Goal: Task Accomplishment & Management: Use online tool/utility

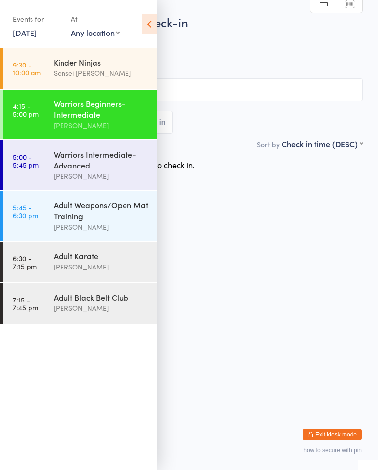
click at [104, 160] on div "Warriors Intermediate-Advanced" at bounding box center [101, 160] width 95 height 22
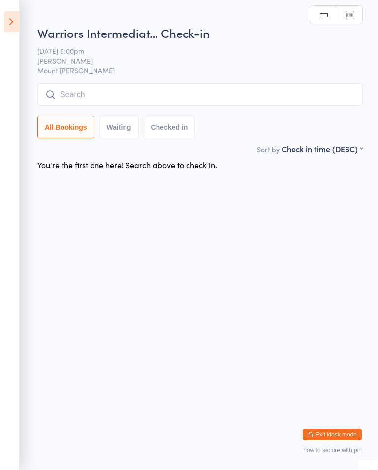
click at [133, 95] on input "search" at bounding box center [199, 94] width 325 height 23
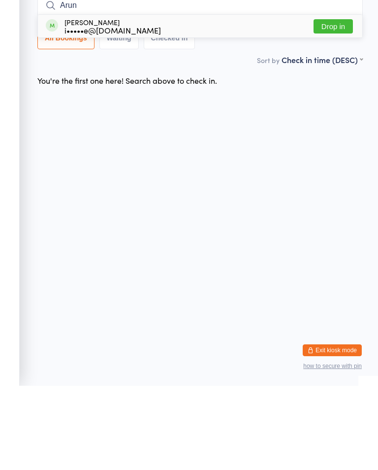
type input "Arun"
click at [342, 103] on button "Drop in" at bounding box center [333, 110] width 39 height 14
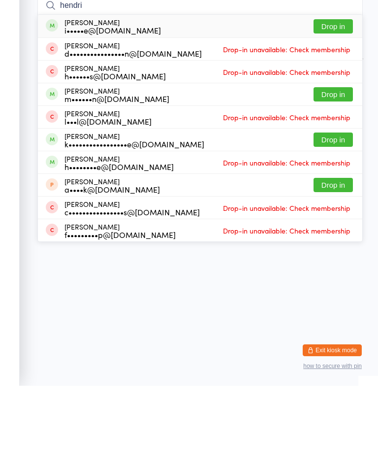
type input "hendri"
click at [343, 103] on button "Drop in" at bounding box center [333, 110] width 39 height 14
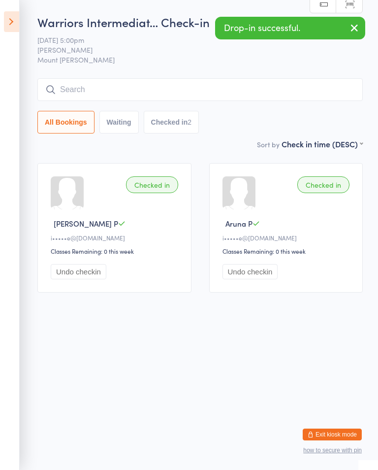
click at [23, 16] on ui-view "Warriors Intermediat… Check-in [DATE] 5:00pm [PERSON_NAME] Mount [PERSON_NAME] …" at bounding box center [189, 157] width 378 height 287
click at [19, 19] on icon at bounding box center [11, 21] width 15 height 21
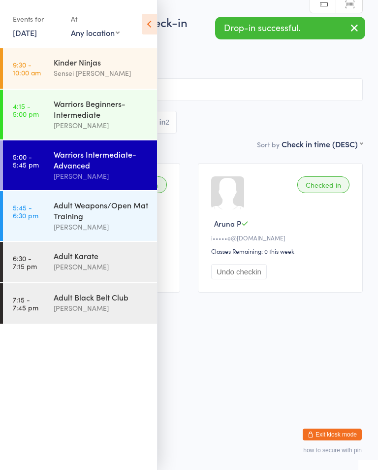
click at [110, 116] on div "Warriors Beginners-Intermediate" at bounding box center [101, 109] width 95 height 22
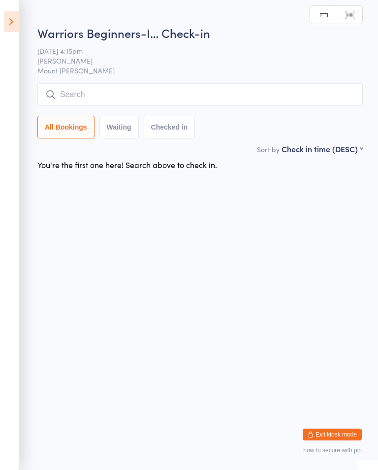
click at [338, 91] on input "search" at bounding box center [199, 94] width 325 height 23
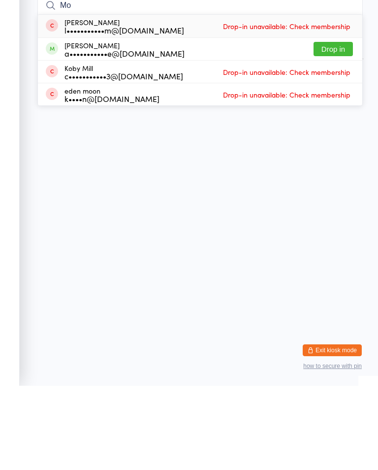
type input "M"
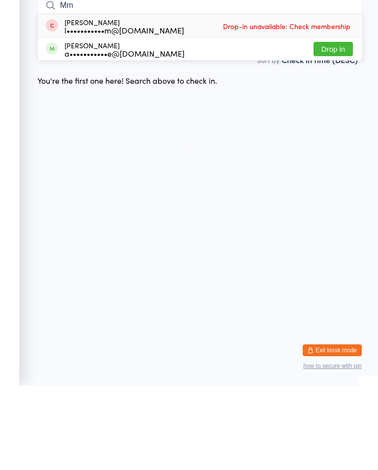
type input "M"
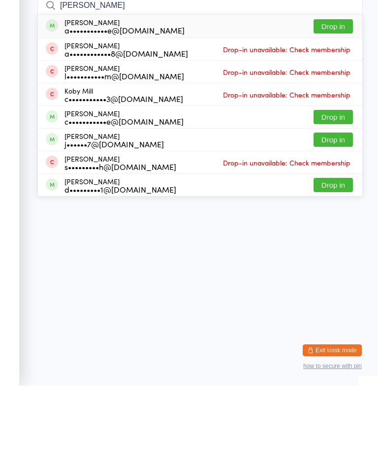
type input "[PERSON_NAME]"
click at [123, 102] on div "[PERSON_NAME] a•••••••••••e@[DOMAIN_NAME]" at bounding box center [124, 110] width 120 height 16
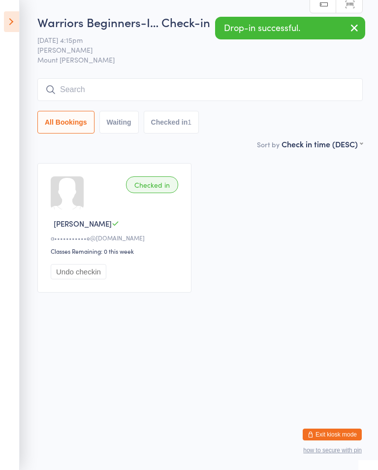
click at [19, 14] on icon at bounding box center [11, 21] width 15 height 21
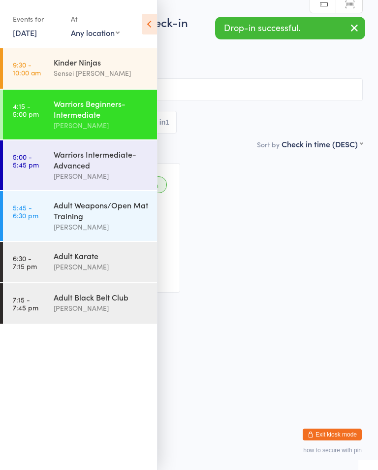
click at [45, 160] on link "5:00 - 5:45 pm Warriors Intermediate-Advanced [PERSON_NAME]" at bounding box center [80, 165] width 154 height 50
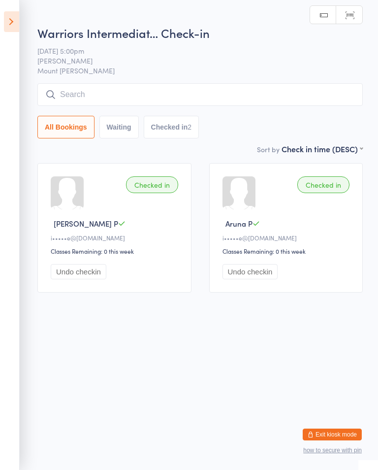
click at [88, 90] on input "search" at bounding box center [199, 94] width 325 height 23
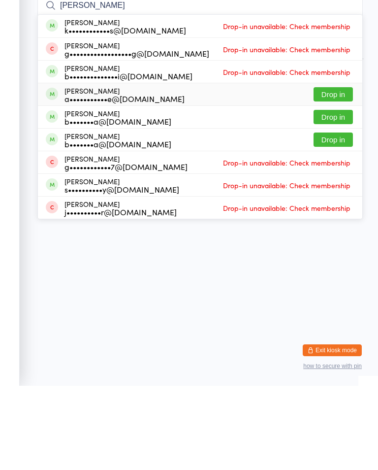
type input "[PERSON_NAME]"
click at [57, 172] on span at bounding box center [52, 178] width 12 height 12
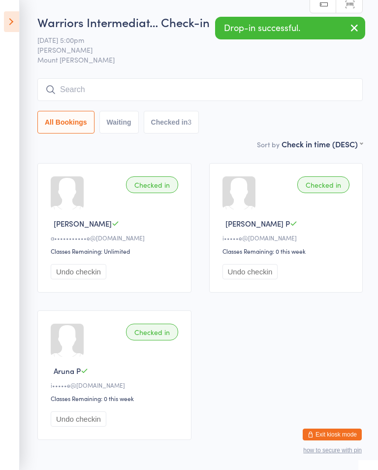
click at [16, 17] on icon at bounding box center [11, 21] width 15 height 21
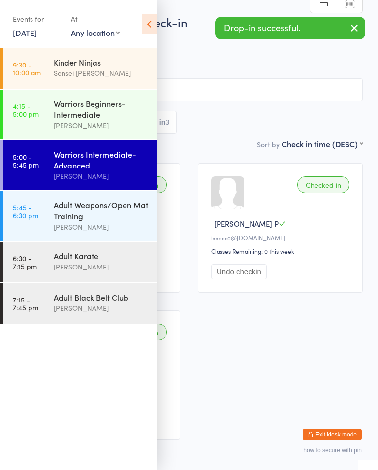
click at [35, 103] on time "4:15 - 5:00 pm" at bounding box center [26, 110] width 26 height 16
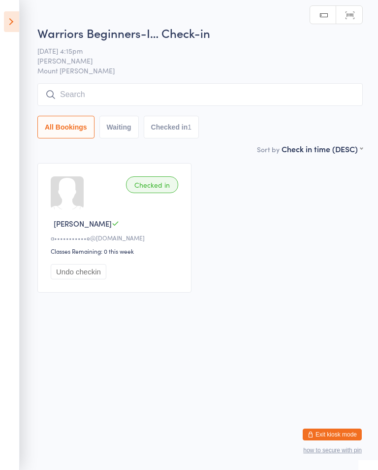
click at [44, 91] on input "search" at bounding box center [199, 94] width 325 height 23
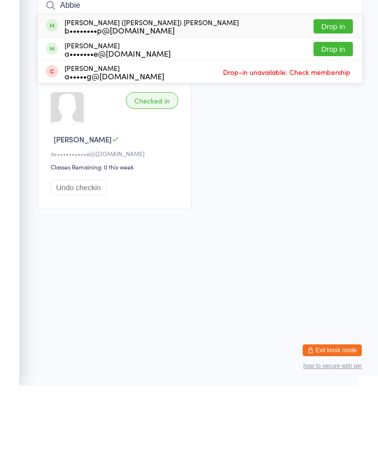
type input "Abbie"
click at [329, 103] on button "Drop in" at bounding box center [333, 110] width 39 height 14
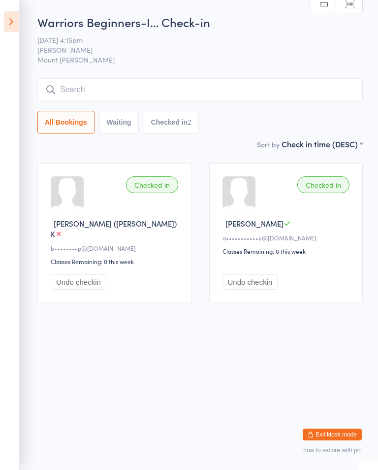
click at [122, 85] on input "search" at bounding box center [199, 89] width 325 height 23
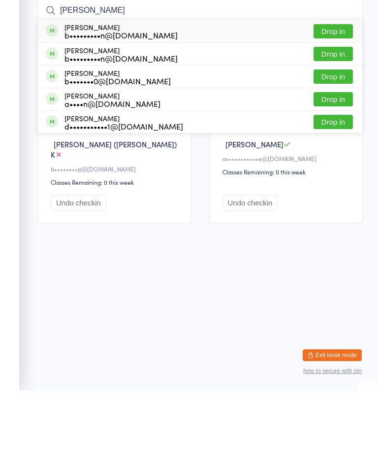
type input "[PERSON_NAME]"
click at [338, 103] on button "Drop in" at bounding box center [333, 110] width 39 height 14
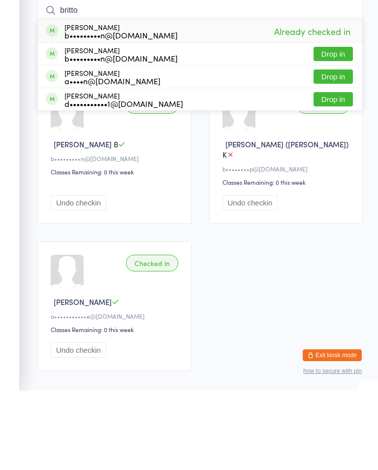
type input "britto"
click at [339, 126] on button "Drop in" at bounding box center [333, 133] width 39 height 14
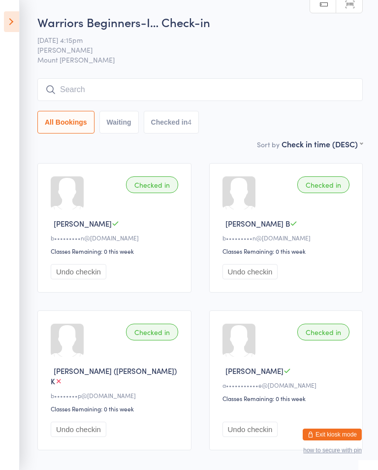
click at [17, 16] on icon at bounding box center [11, 21] width 15 height 21
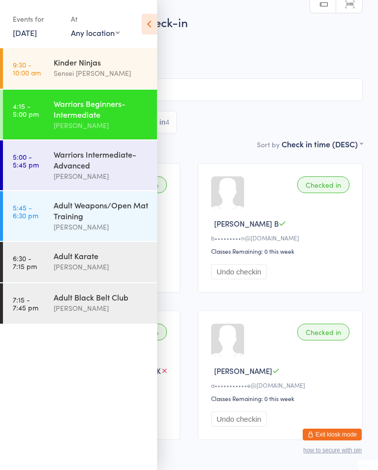
click at [109, 162] on div "Warriors Intermediate-Advanced" at bounding box center [101, 160] width 95 height 22
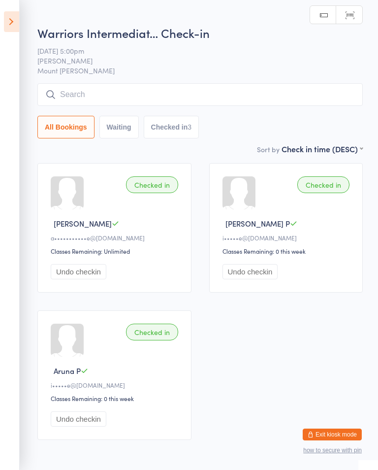
click at [267, 81] on div "Warriors Intermediat… Check-in [DATE] 5:00pm Shihan [PERSON_NAME] Mount [PERSON…" at bounding box center [199, 84] width 325 height 119
click at [271, 87] on input "search" at bounding box center [199, 94] width 325 height 23
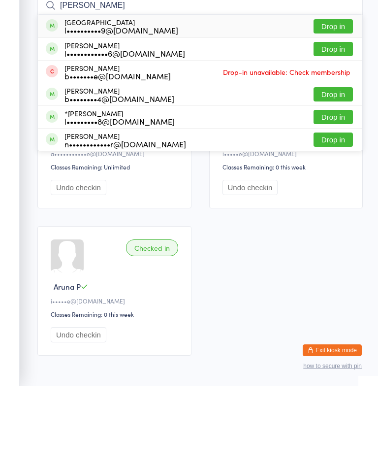
type input "[PERSON_NAME]"
click at [335, 103] on button "Drop in" at bounding box center [333, 110] width 39 height 14
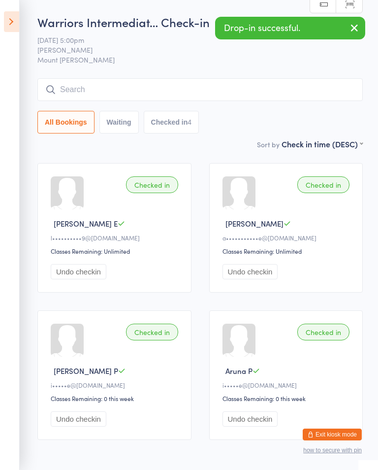
click at [16, 21] on icon at bounding box center [11, 21] width 15 height 21
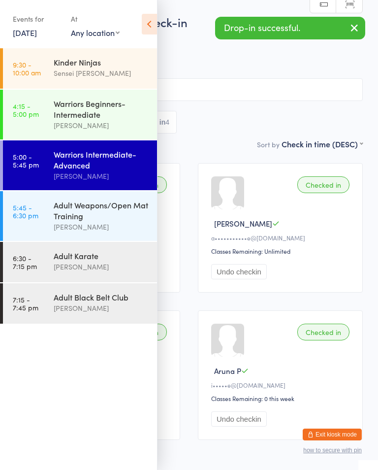
click at [127, 111] on div "Warriors Beginners-Intermediate" at bounding box center [101, 109] width 95 height 22
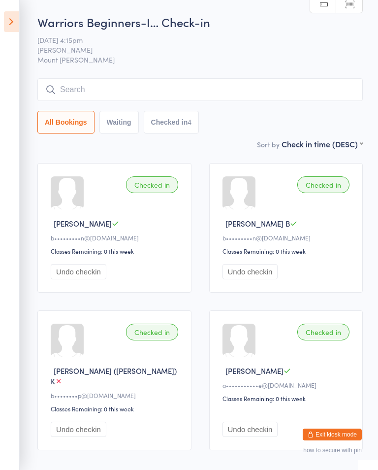
click at [219, 80] on input "search" at bounding box center [199, 89] width 325 height 23
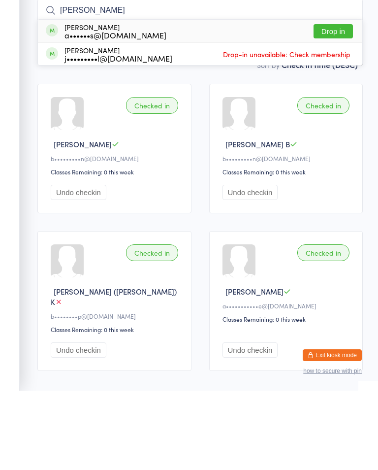
type input "[PERSON_NAME]"
click at [336, 103] on button "Drop in" at bounding box center [333, 110] width 39 height 14
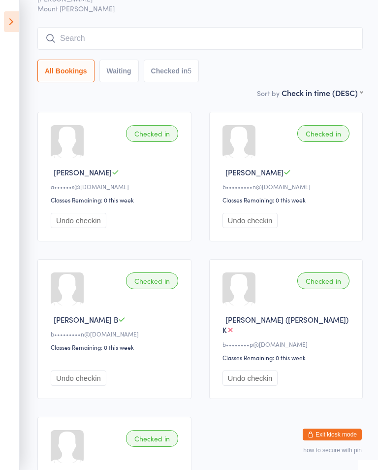
click at [329, 38] on input "search" at bounding box center [199, 38] width 325 height 23
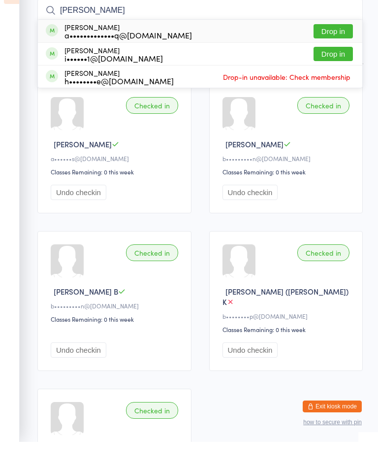
type input "[PERSON_NAME]"
click at [342, 52] on button "Drop in" at bounding box center [333, 59] width 39 height 14
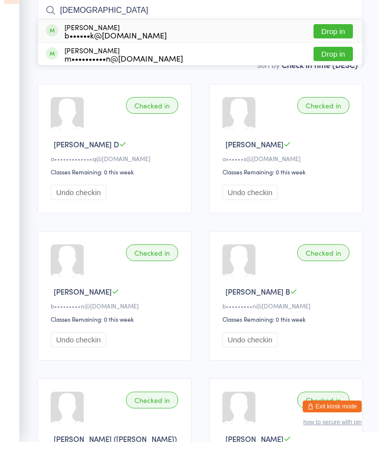
type input "[DEMOGRAPHIC_DATA]"
click at [344, 52] on button "Drop in" at bounding box center [333, 59] width 39 height 14
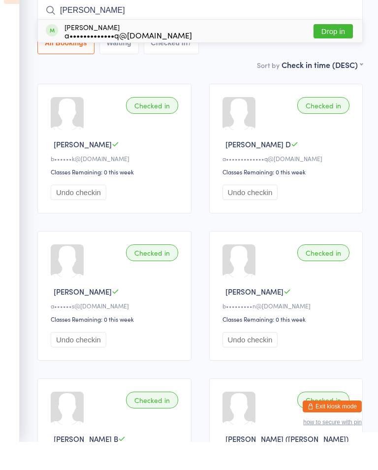
type input "[PERSON_NAME]"
click at [340, 52] on button "Drop in" at bounding box center [333, 59] width 39 height 14
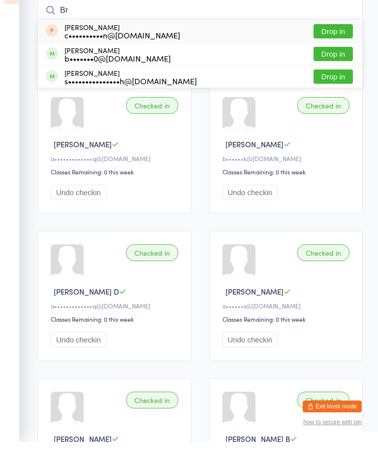
type input "B"
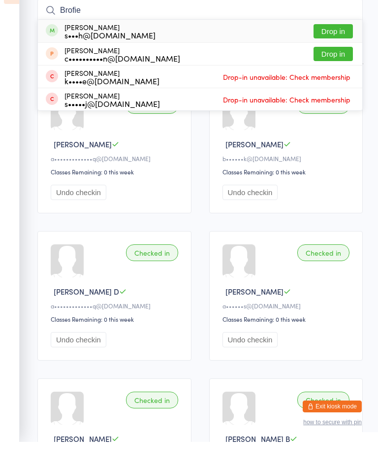
type input "Brofie"
click at [65, 51] on div "[PERSON_NAME] s•••h@[DOMAIN_NAME]" at bounding box center [109, 59] width 91 height 16
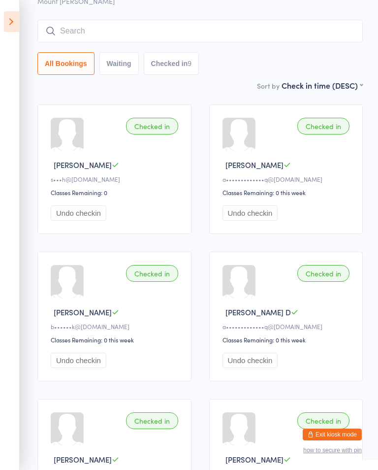
scroll to position [0, 0]
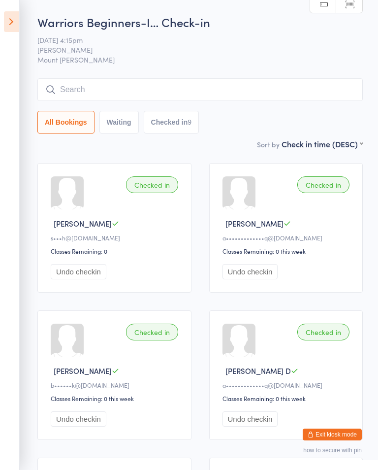
click at [17, 12] on icon at bounding box center [11, 21] width 15 height 21
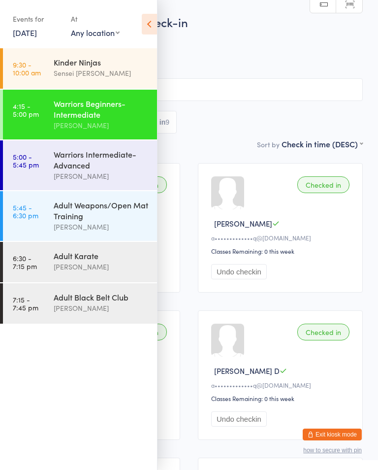
click at [57, 165] on div "Warriors Intermediate-Advanced" at bounding box center [101, 160] width 95 height 22
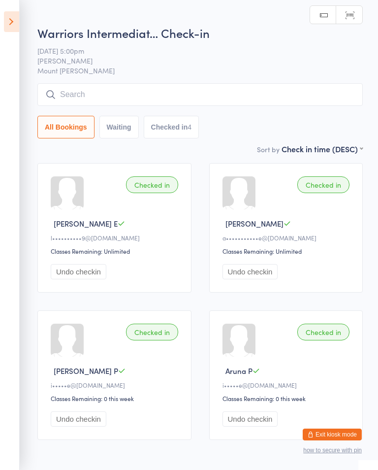
click at [316, 95] on input "search" at bounding box center [199, 94] width 325 height 23
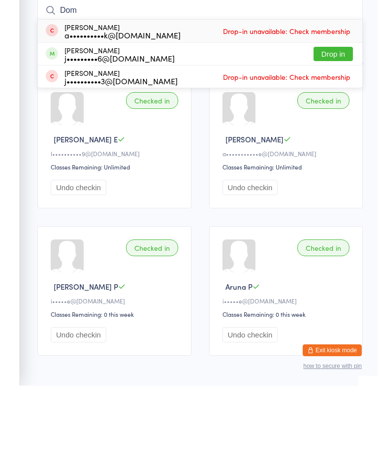
type input "Dom"
click at [338, 131] on button "Drop in" at bounding box center [333, 138] width 39 height 14
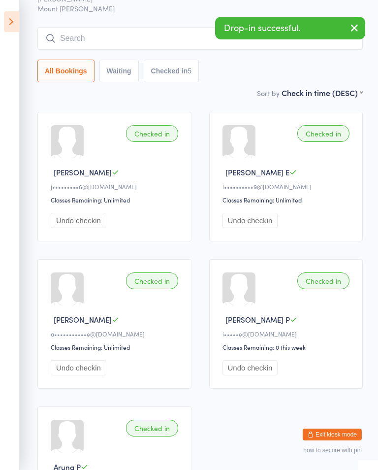
click at [15, 14] on icon at bounding box center [11, 21] width 15 height 21
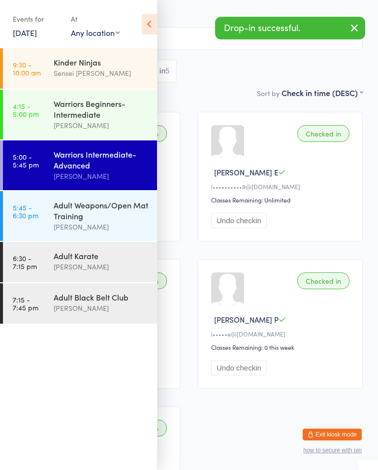
click at [63, 215] on div "Adult Weapons/Open Mat Training" at bounding box center [101, 210] width 95 height 22
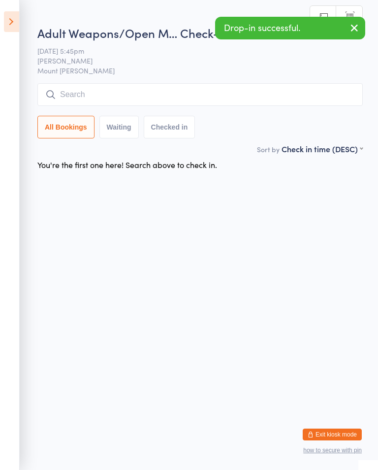
click at [314, 86] on input "search" at bounding box center [199, 94] width 325 height 23
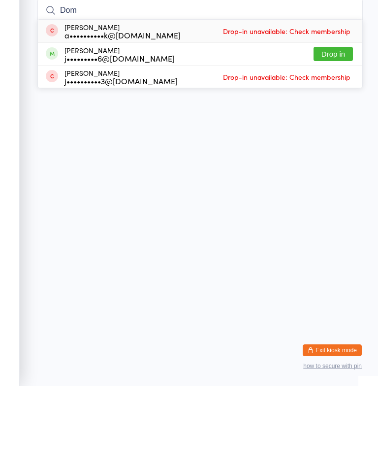
type input "Dom"
click at [341, 131] on button "Drop in" at bounding box center [333, 138] width 39 height 14
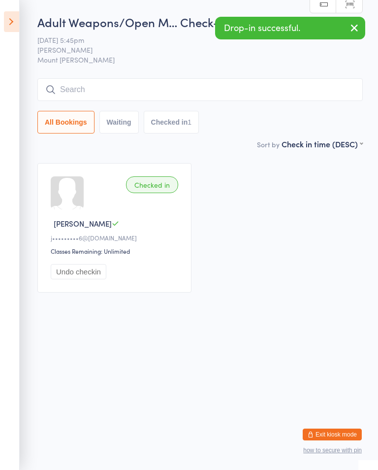
click at [14, 17] on icon at bounding box center [11, 21] width 15 height 21
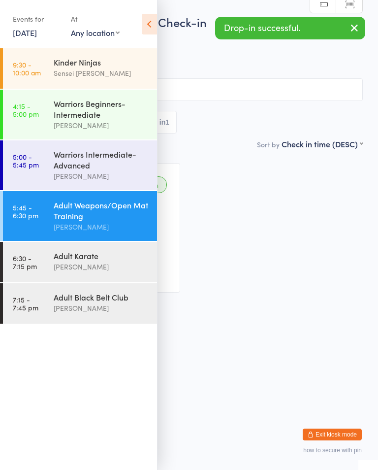
click at [57, 113] on div "Warriors Beginners-Intermediate" at bounding box center [101, 109] width 95 height 22
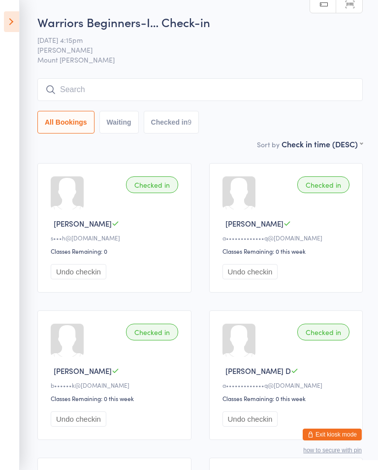
click at [233, 90] on input "search" at bounding box center [199, 89] width 325 height 23
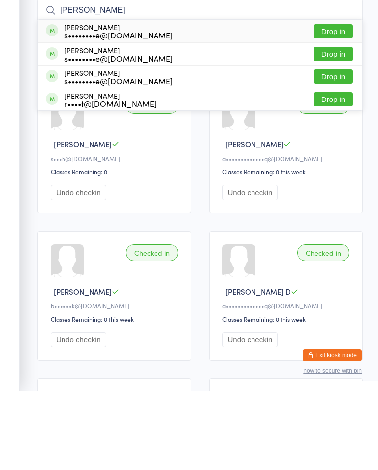
type input "[PERSON_NAME]"
click at [332, 103] on button "Drop in" at bounding box center [333, 110] width 39 height 14
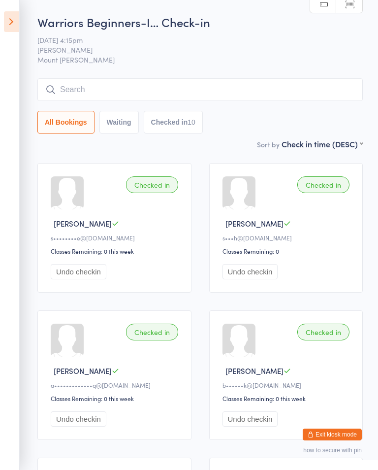
click at [251, 84] on input "search" at bounding box center [199, 89] width 325 height 23
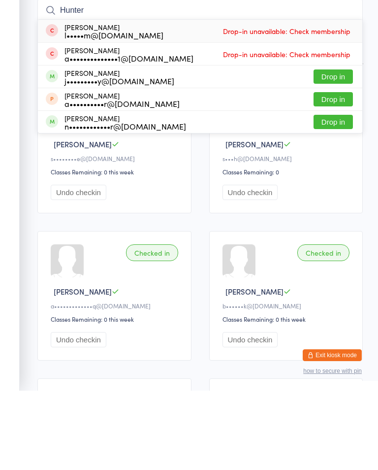
type input "Hunter"
click at [339, 171] on button "Drop in" at bounding box center [333, 178] width 39 height 14
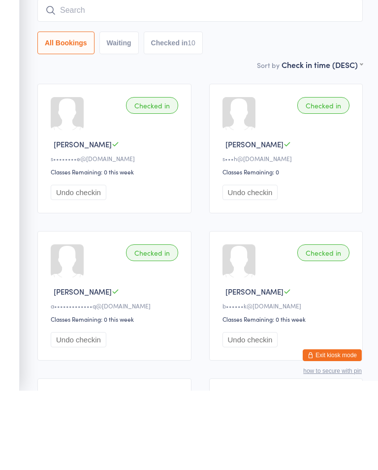
scroll to position [79, 0]
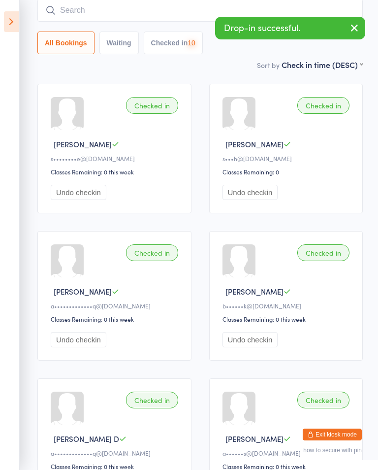
click at [198, 11] on input "search" at bounding box center [199, 10] width 325 height 23
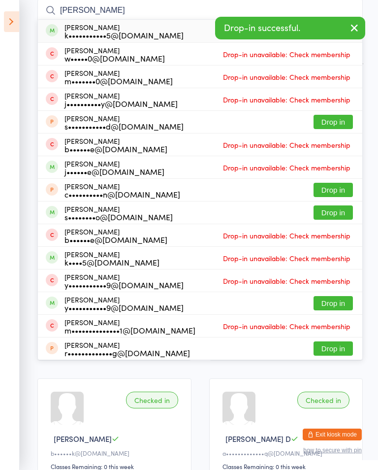
type input "[PERSON_NAME]"
click at [190, 117] on div "[PERSON_NAME] s•••••••••••d@[DOMAIN_NAME] Drop in" at bounding box center [200, 122] width 324 height 22
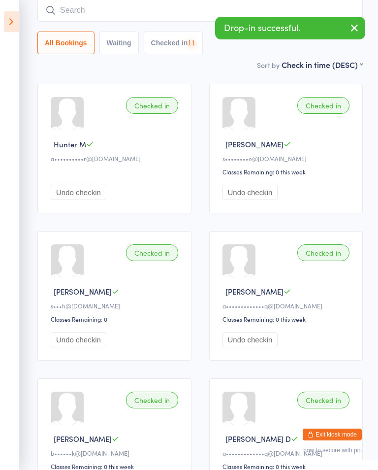
click at [132, 22] on input "search" at bounding box center [199, 10] width 325 height 23
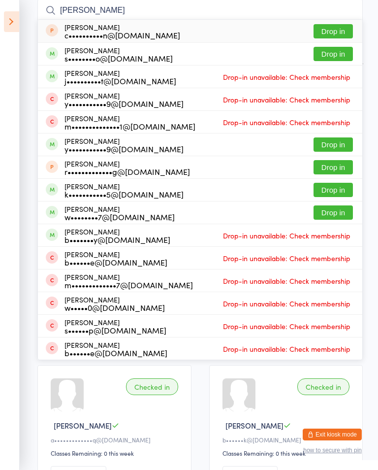
type input "[PERSON_NAME]"
click at [152, 31] on div "c••••••••••n@[DOMAIN_NAME]" at bounding box center [122, 35] width 116 height 8
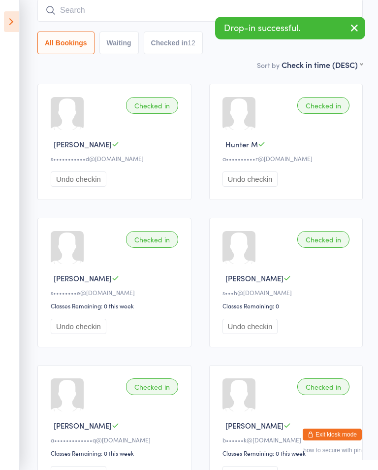
scroll to position [0, 0]
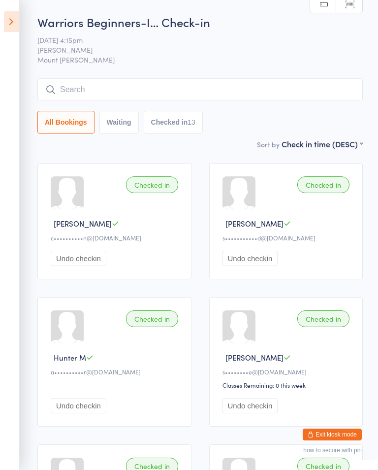
click at [69, 94] on input "search" at bounding box center [199, 89] width 325 height 23
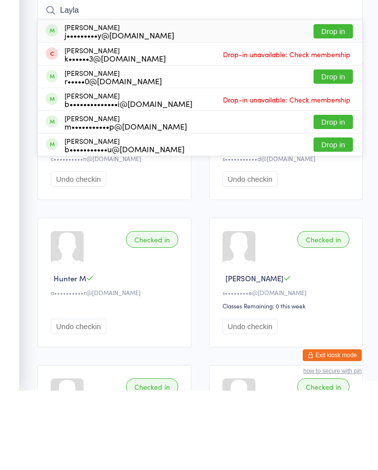
type input "Layla"
click at [341, 103] on button "Drop in" at bounding box center [333, 110] width 39 height 14
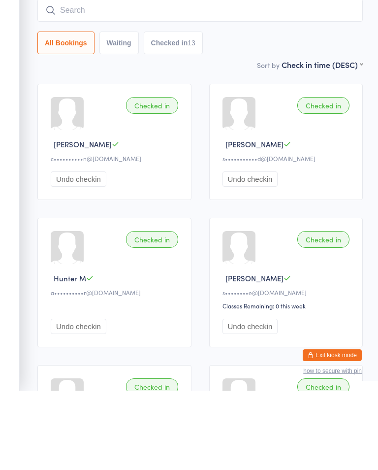
scroll to position [79, 0]
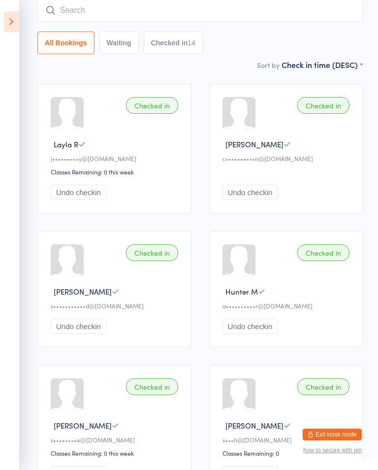
click at [299, 20] on input "search" at bounding box center [199, 10] width 325 height 23
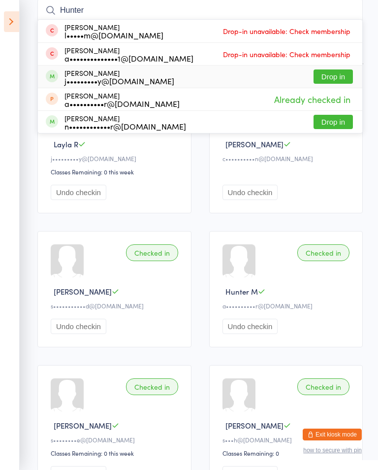
type input "Hunter"
click at [336, 79] on button "Drop in" at bounding box center [333, 76] width 39 height 14
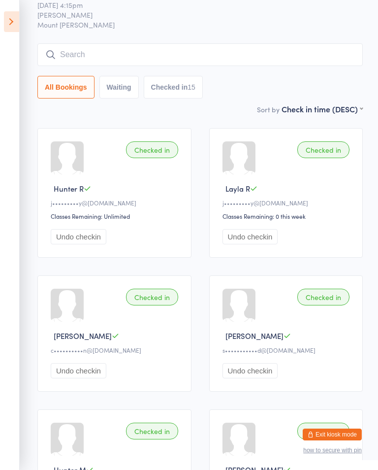
scroll to position [0, 0]
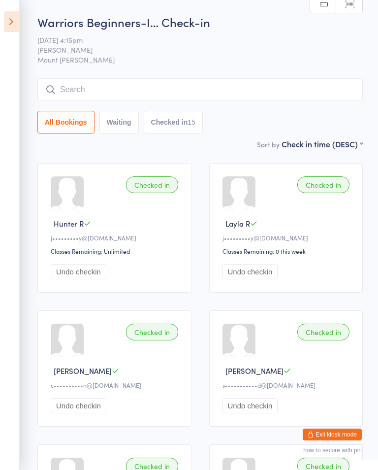
click at [19, 12] on icon at bounding box center [11, 21] width 15 height 21
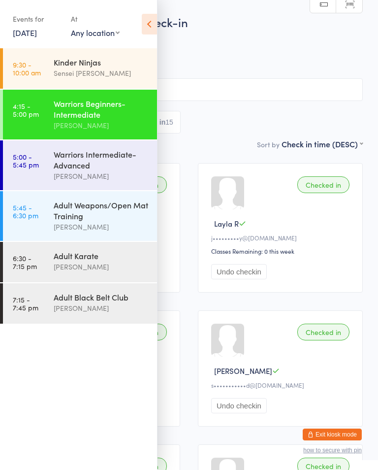
click at [32, 117] on time "4:15 - 5:00 pm" at bounding box center [26, 110] width 26 height 16
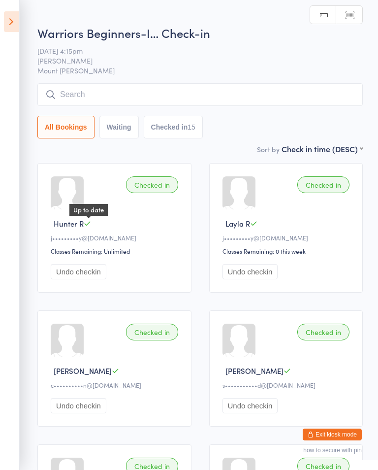
click at [90, 226] on icon at bounding box center [87, 223] width 7 height 7
click at [64, 279] on button "Undo checkin" at bounding box center [79, 271] width 56 height 15
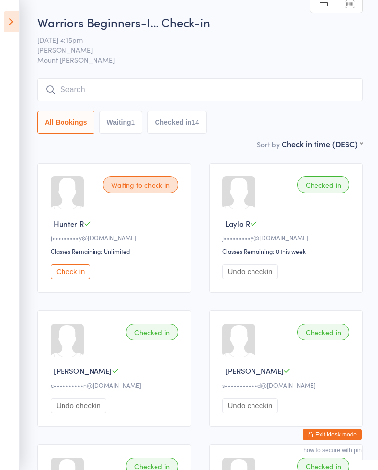
click at [254, 278] on button "Undo checkin" at bounding box center [250, 271] width 56 height 15
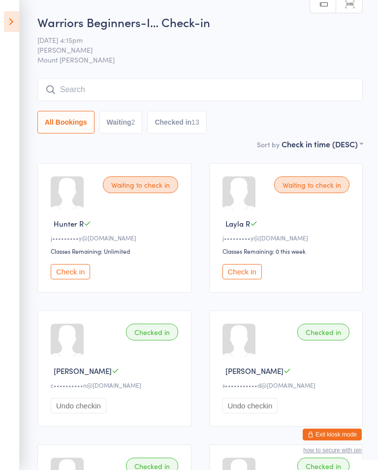
click at [17, 16] on icon at bounding box center [11, 21] width 15 height 21
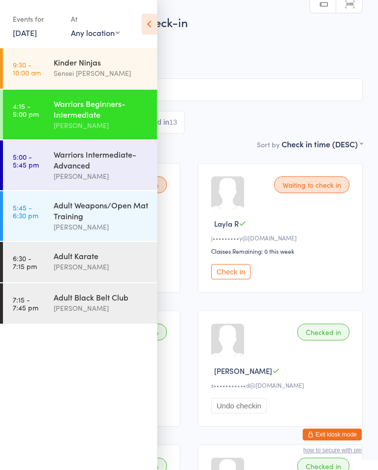
click at [35, 168] on time "5:00 - 5:45 pm" at bounding box center [26, 161] width 26 height 16
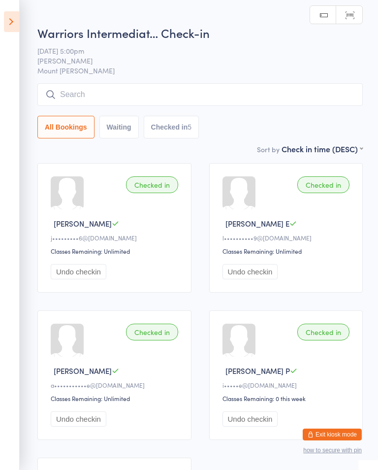
click at [182, 94] on input "search" at bounding box center [199, 94] width 325 height 23
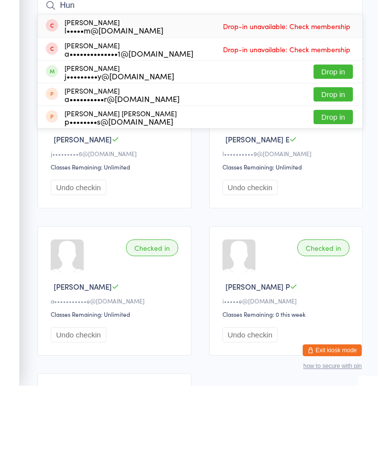
type input "Hun"
click at [339, 149] on button "Drop in" at bounding box center [333, 156] width 39 height 14
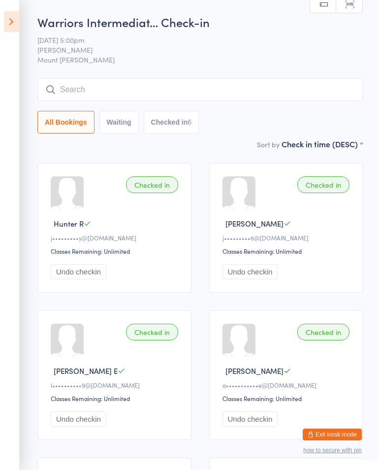
click at [139, 91] on input "search" at bounding box center [199, 89] width 325 height 23
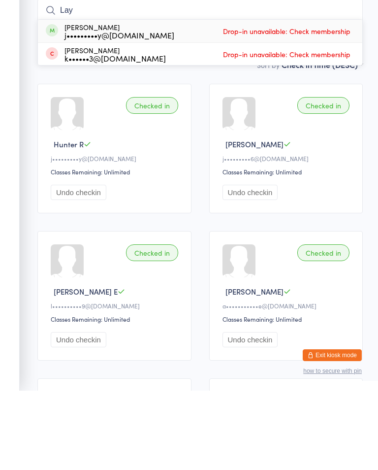
type input "Lay"
click at [201, 99] on div "[PERSON_NAME] j•••••••••y@[DOMAIN_NAME] Drop-in unavailable: Check membership" at bounding box center [200, 110] width 324 height 23
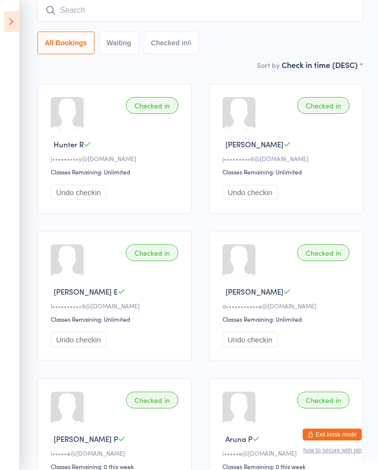
click at [78, 11] on input "search" at bounding box center [199, 10] width 325 height 23
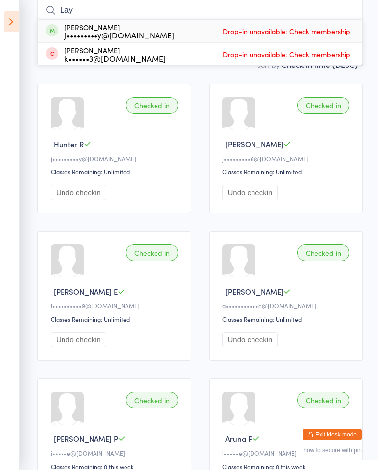
click at [200, 311] on div "Checked in Hunter R j•••••••••y@[DOMAIN_NAME] Classes Remaining: Unlimited Undo…" at bounding box center [200, 295] width 343 height 441
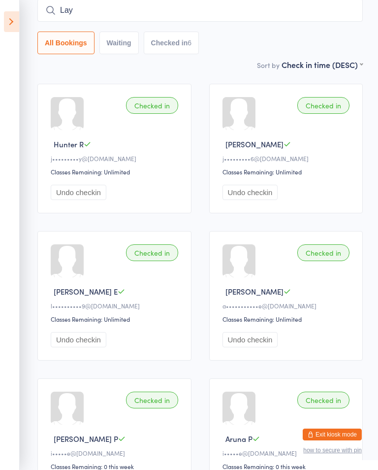
click at [183, 323] on div "Checked in [GEOGRAPHIC_DATA] E l••••••••••9@[DOMAIN_NAME] Classes Remaining: Un…" at bounding box center [114, 295] width 154 height 129
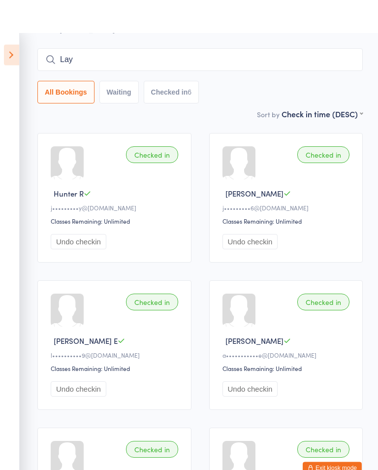
scroll to position [0, 0]
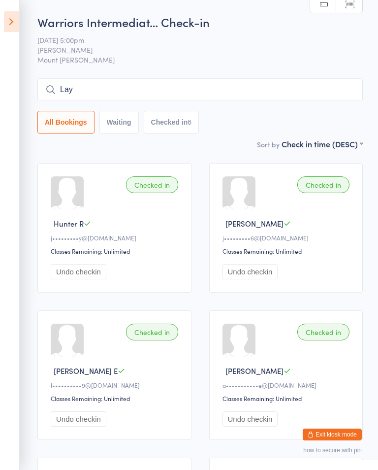
click at [164, 85] on input "Lay" at bounding box center [199, 89] width 325 height 23
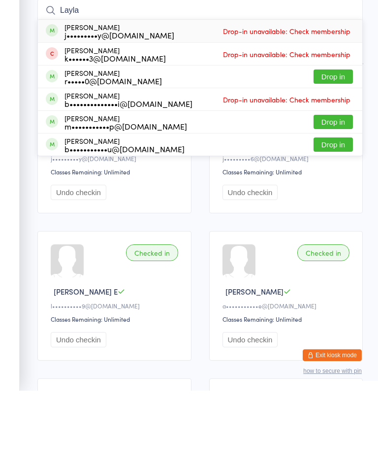
type input "Layla"
click at [338, 149] on button "Drop in" at bounding box center [333, 156] width 39 height 14
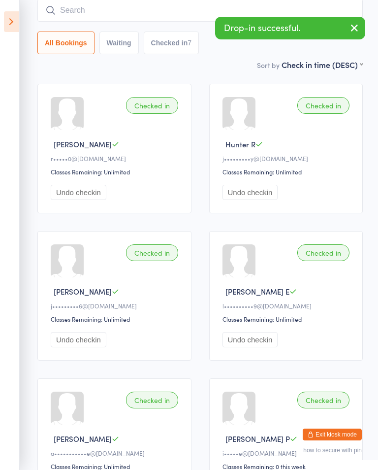
click at [100, 162] on div "r•••••0@[DOMAIN_NAME]" at bounding box center [116, 158] width 130 height 8
click at [135, 176] on div "Classes Remaining: Unlimited" at bounding box center [116, 171] width 130 height 8
click at [106, 191] on button "Undo checkin" at bounding box center [79, 192] width 56 height 15
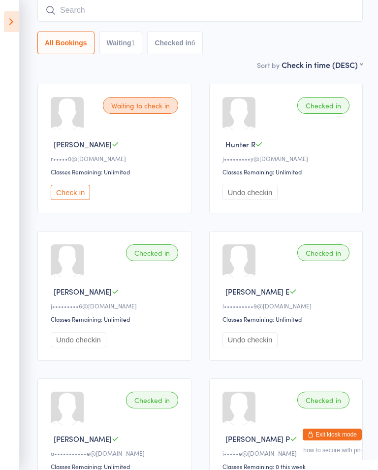
click at [68, 14] on input "search" at bounding box center [199, 10] width 325 height 23
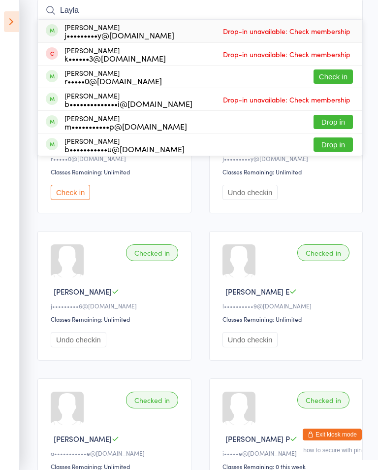
type input "Layla"
click at [304, 32] on span "Drop-in unavailable: Check membership" at bounding box center [286, 31] width 132 height 15
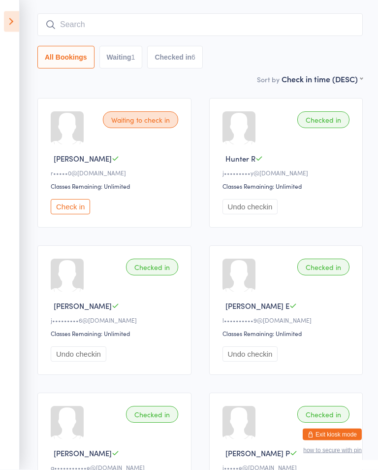
scroll to position [0, 0]
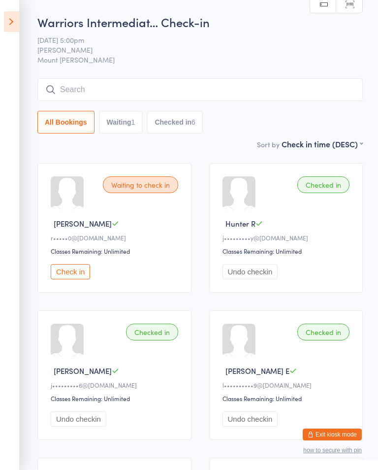
click at [15, 15] on icon at bounding box center [11, 21] width 15 height 21
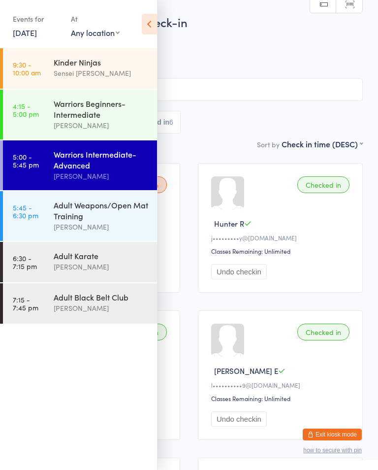
click at [149, 21] on icon at bounding box center [149, 24] width 15 height 21
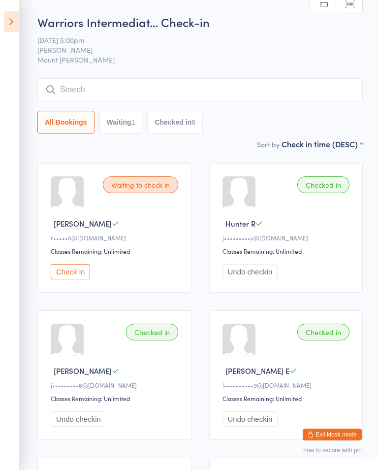
click at [67, 90] on input "search" at bounding box center [199, 89] width 325 height 23
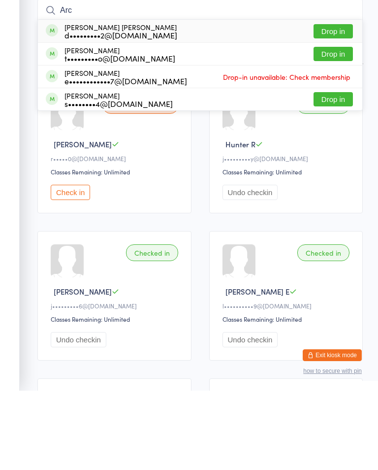
type input "Arc"
click at [323, 103] on button "Drop in" at bounding box center [333, 110] width 39 height 14
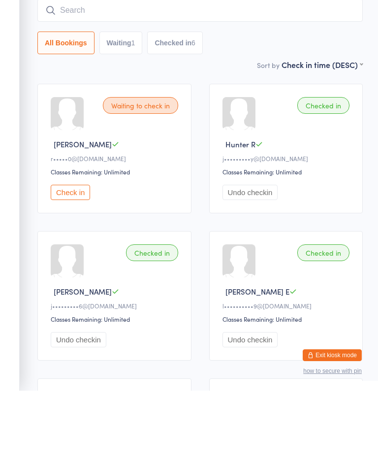
scroll to position [79, 0]
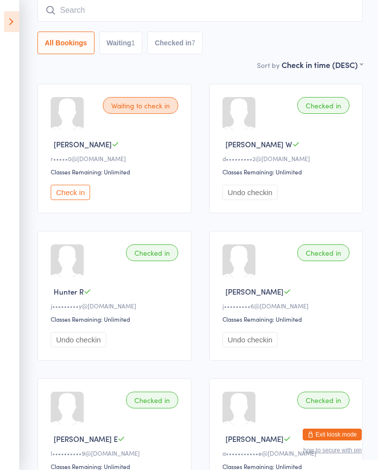
click at [123, 4] on input "search" at bounding box center [199, 10] width 325 height 23
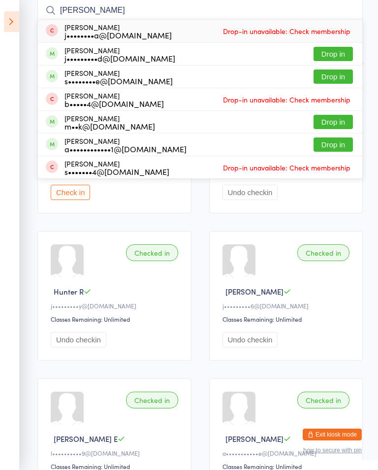
type input "[PERSON_NAME]"
click at [337, 121] on button "Drop in" at bounding box center [333, 122] width 39 height 14
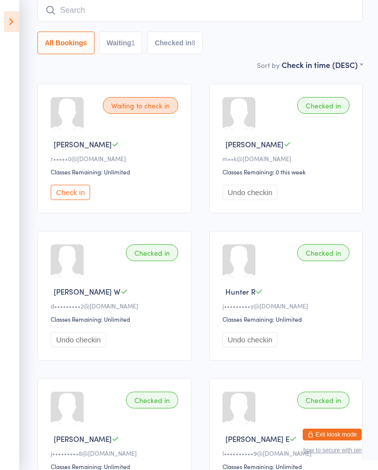
click at [82, 11] on input "search" at bounding box center [199, 10] width 325 height 23
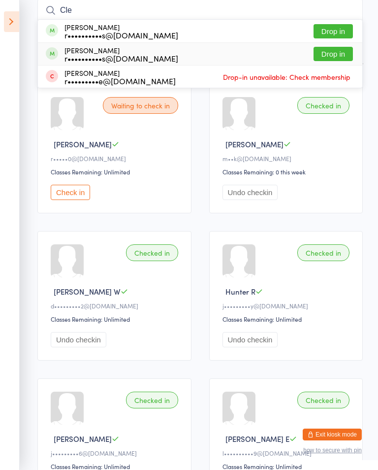
type input "Cle"
click at [115, 52] on div "[PERSON_NAME] r••••••••••s@[DOMAIN_NAME]" at bounding box center [121, 54] width 114 height 16
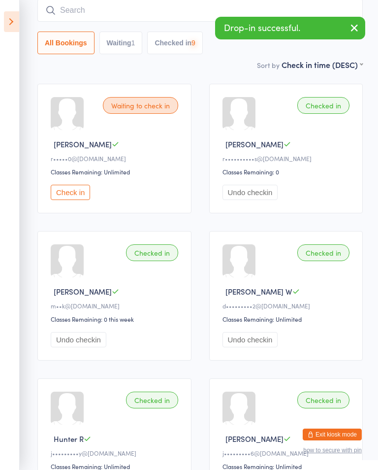
click at [145, 17] on input "search" at bounding box center [199, 10] width 325 height 23
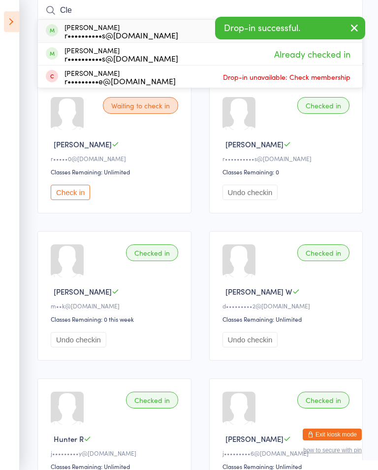
type input "Cle"
click at [107, 30] on div "[PERSON_NAME] r••••••••••s@[DOMAIN_NAME]" at bounding box center [121, 31] width 114 height 16
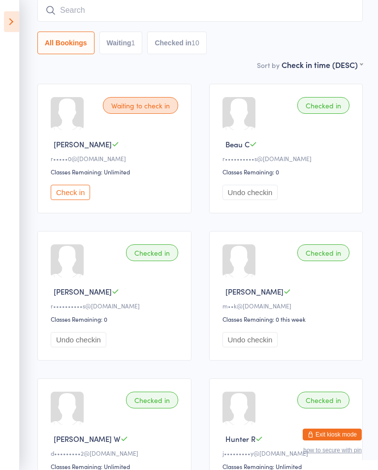
click at [62, 15] on input "search" at bounding box center [199, 10] width 325 height 23
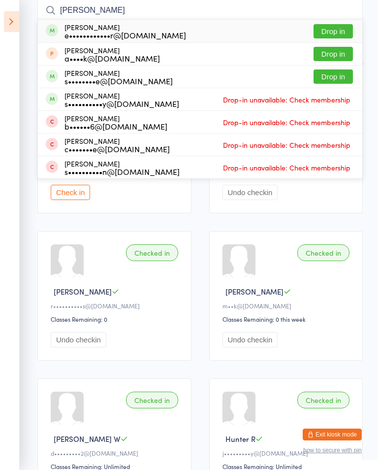
type input "[PERSON_NAME]"
click at [340, 29] on button "Drop in" at bounding box center [333, 31] width 39 height 14
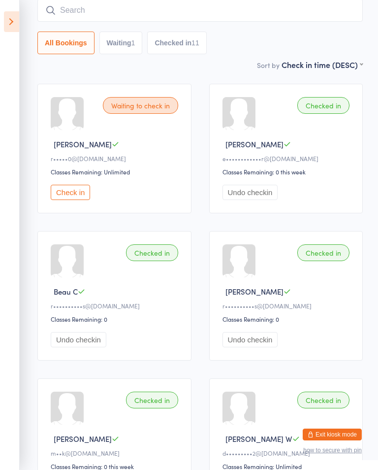
click at [321, 6] on input "search" at bounding box center [199, 10] width 325 height 23
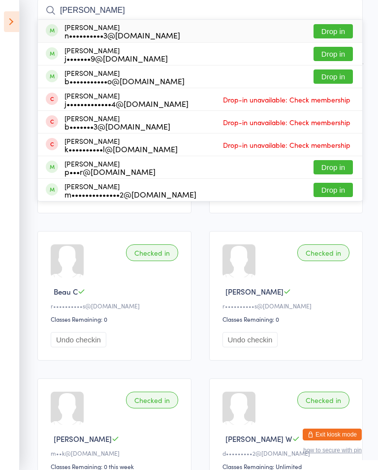
type input "[PERSON_NAME]"
click at [336, 48] on button "Drop in" at bounding box center [333, 54] width 39 height 14
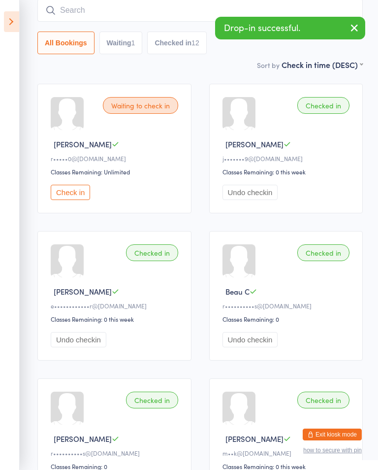
click at [133, 5] on input "search" at bounding box center [199, 10] width 325 height 23
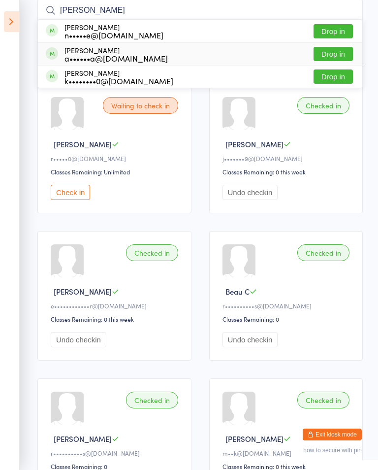
type input "[PERSON_NAME]"
click at [150, 54] on div "[PERSON_NAME] a••••••a@[DOMAIN_NAME] Drop in" at bounding box center [200, 54] width 324 height 22
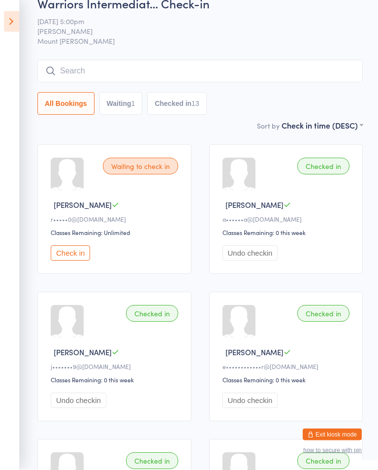
scroll to position [0, 0]
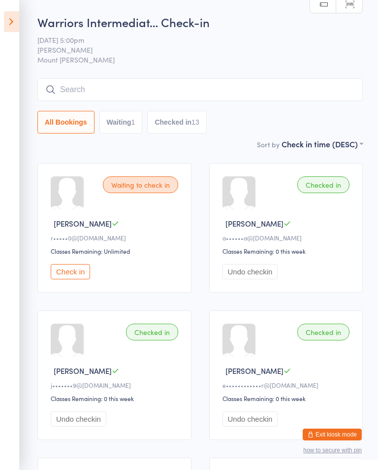
click at [88, 92] on input "search" at bounding box center [199, 89] width 325 height 23
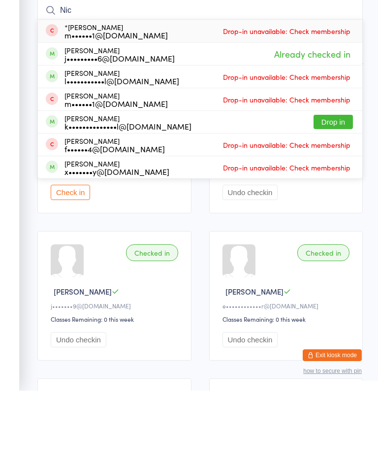
type input "Nic"
click at [336, 194] on button "Drop in" at bounding box center [333, 201] width 39 height 14
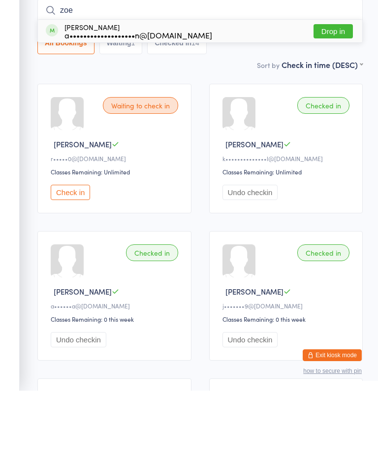
type input "zoe"
click at [336, 103] on button "Drop in" at bounding box center [333, 110] width 39 height 14
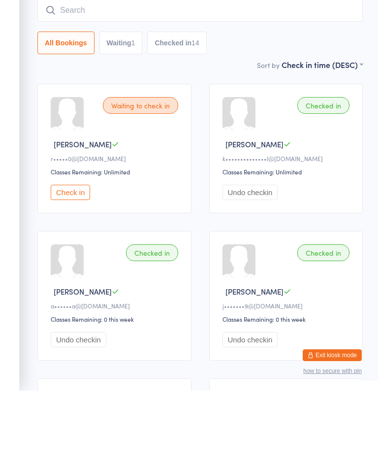
scroll to position [79, 0]
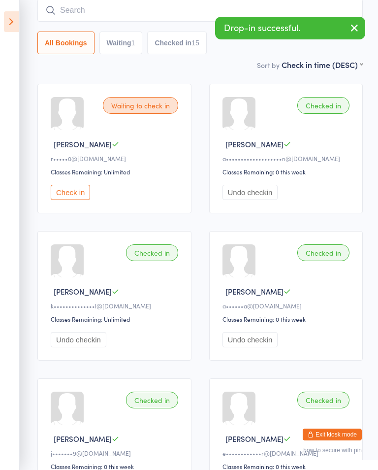
click at [214, 11] on input "search" at bounding box center [199, 10] width 325 height 23
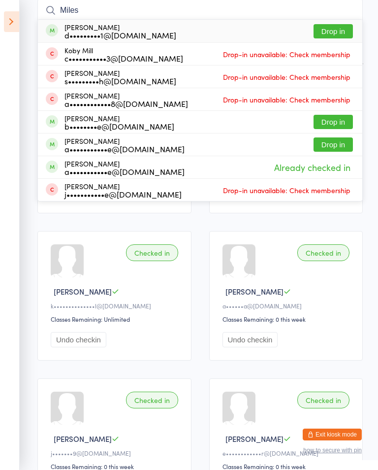
type input "Miles"
click at [336, 26] on button "Drop in" at bounding box center [333, 31] width 39 height 14
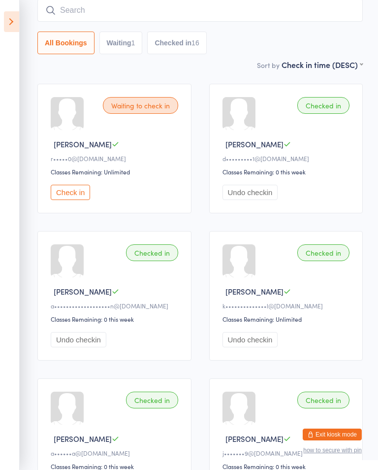
scroll to position [0, 0]
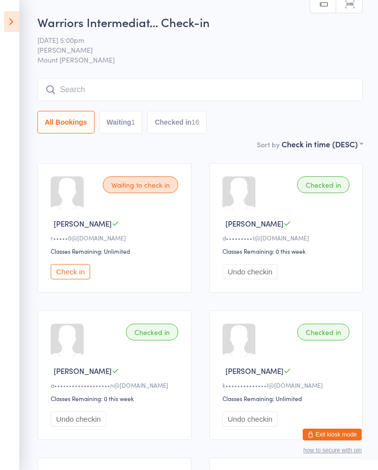
click at [189, 81] on input "search" at bounding box center [199, 89] width 325 height 23
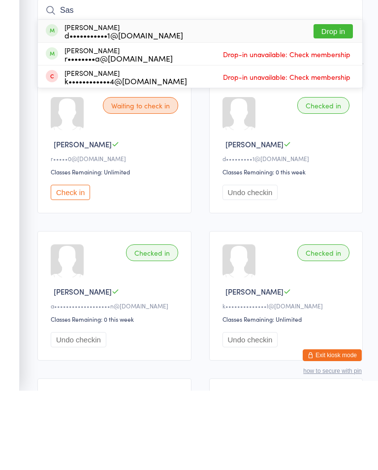
type input "Sas"
click at [341, 103] on button "Drop in" at bounding box center [333, 110] width 39 height 14
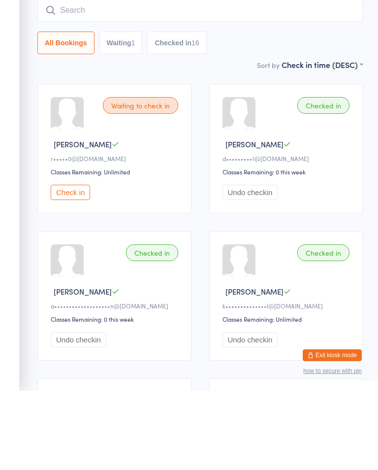
scroll to position [79, 0]
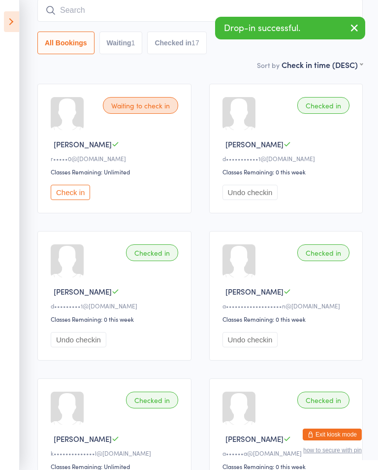
click at [126, 7] on input "search" at bounding box center [199, 10] width 325 height 23
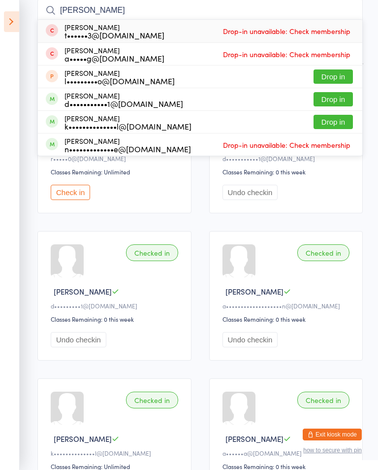
type input "[PERSON_NAME]"
click at [337, 99] on button "Drop in" at bounding box center [333, 99] width 39 height 14
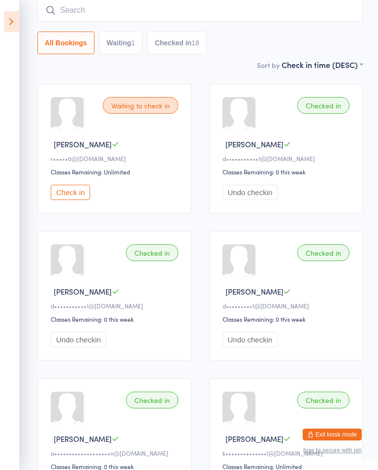
click at [136, 9] on input "search" at bounding box center [199, 10] width 325 height 23
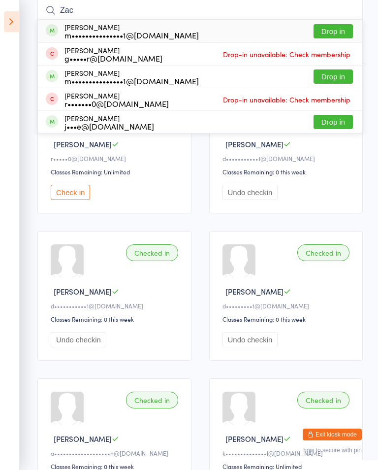
type input "Zac"
click at [335, 33] on button "Drop in" at bounding box center [333, 31] width 39 height 14
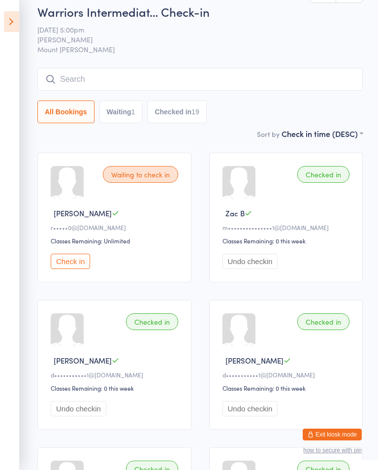
scroll to position [0, 0]
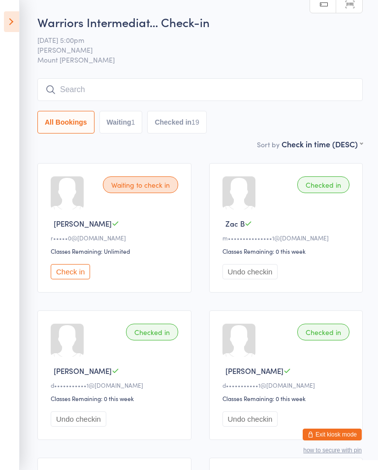
click at [14, 22] on icon at bounding box center [11, 21] width 15 height 21
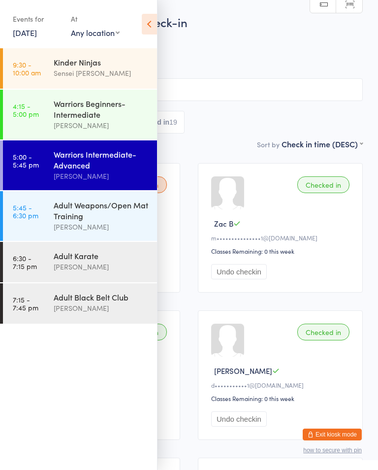
click at [105, 232] on div "[PERSON_NAME]" at bounding box center [101, 226] width 95 height 11
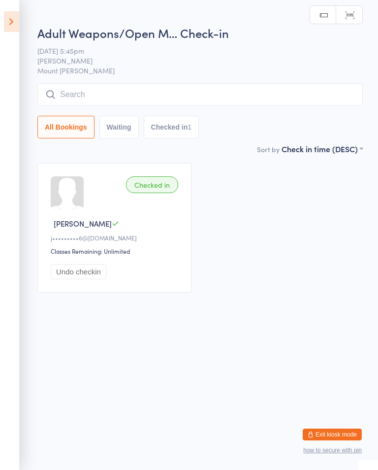
click at [245, 89] on input "search" at bounding box center [199, 94] width 325 height 23
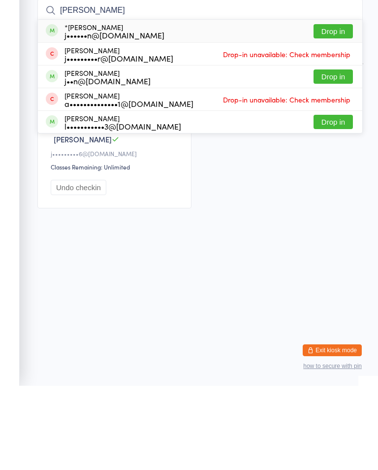
type input "[PERSON_NAME]"
click at [332, 108] on button "Drop in" at bounding box center [333, 115] width 39 height 14
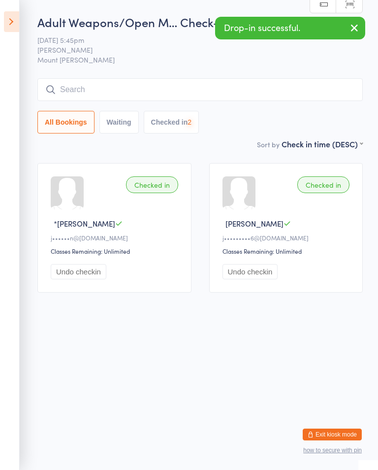
click at [17, 25] on icon at bounding box center [11, 21] width 15 height 21
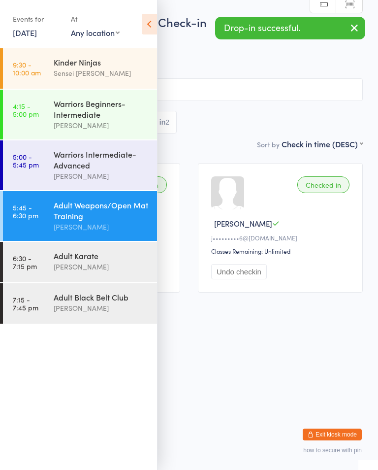
click at [84, 272] on div "[PERSON_NAME]" at bounding box center [101, 266] width 95 height 11
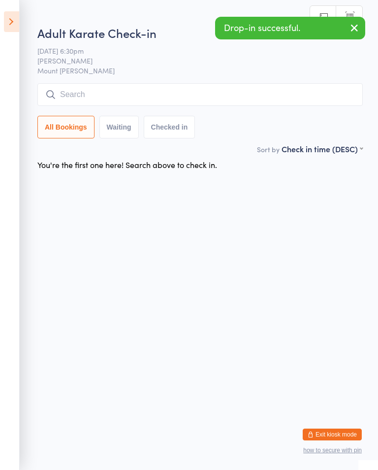
click at [258, 95] on input "search" at bounding box center [199, 94] width 325 height 23
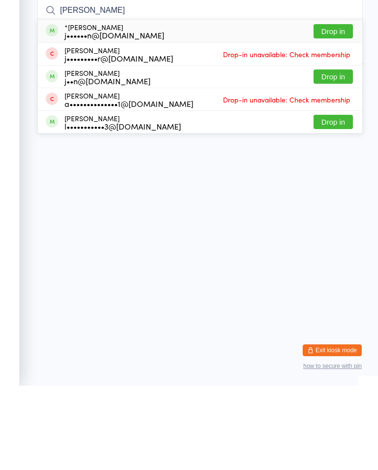
type input "[PERSON_NAME]"
click at [343, 108] on button "Drop in" at bounding box center [333, 115] width 39 height 14
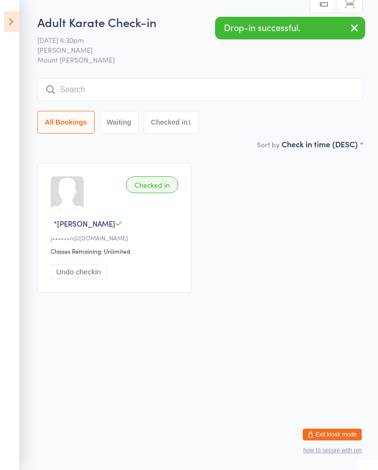
click at [14, 26] on icon at bounding box center [11, 21] width 15 height 21
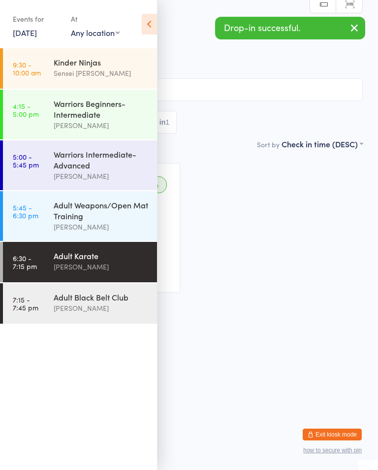
click at [92, 314] on div "[PERSON_NAME]" at bounding box center [101, 307] width 95 height 11
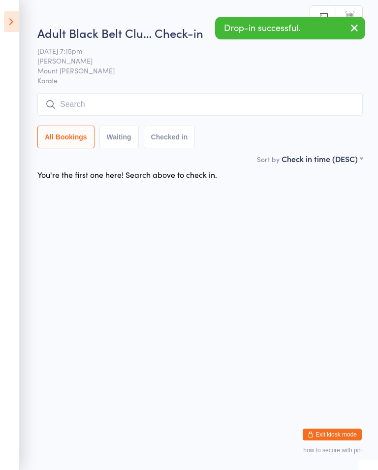
click at [16, 24] on icon at bounding box center [11, 21] width 15 height 21
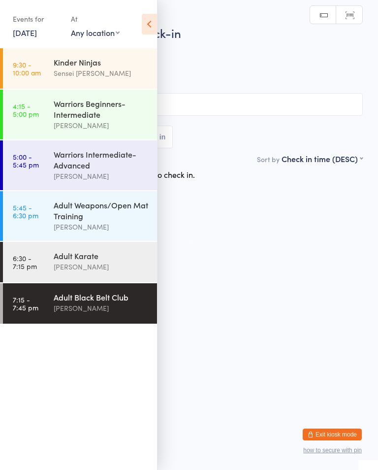
click at [111, 221] on div "Adult Weapons/Open Mat Training" at bounding box center [101, 210] width 95 height 22
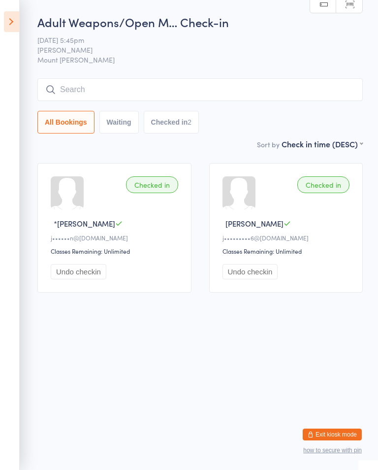
click at [183, 80] on input "search" at bounding box center [199, 89] width 325 height 23
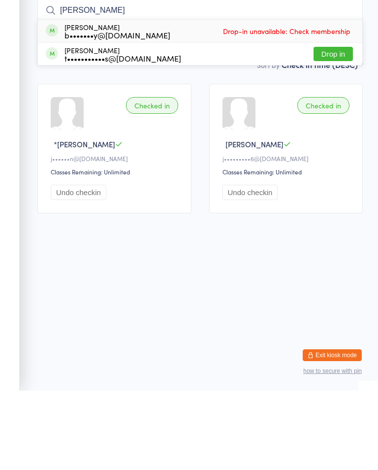
type input "[PERSON_NAME]"
click at [335, 126] on button "Drop in" at bounding box center [333, 133] width 39 height 14
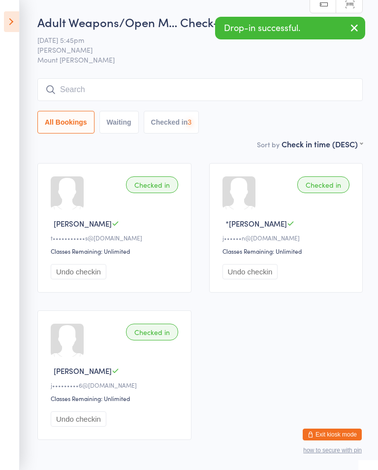
click at [16, 20] on icon at bounding box center [11, 21] width 15 height 21
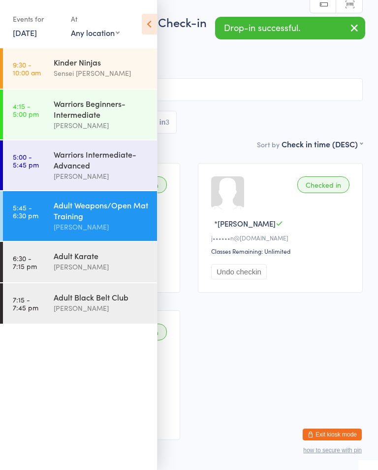
click at [125, 272] on div "[PERSON_NAME]" at bounding box center [101, 266] width 95 height 11
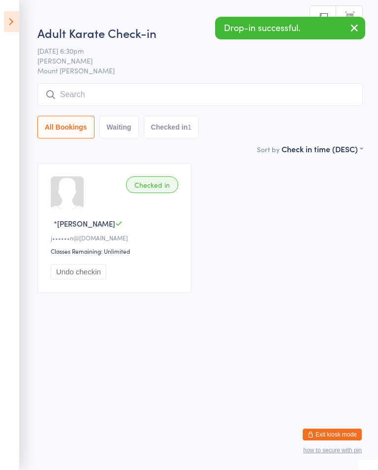
click at [174, 92] on input "search" at bounding box center [199, 94] width 325 height 23
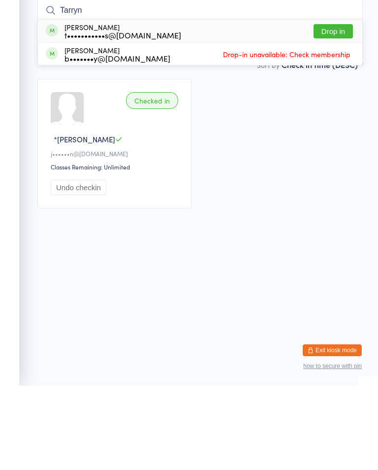
type input "Tarryn"
click at [332, 108] on button "Drop in" at bounding box center [333, 115] width 39 height 14
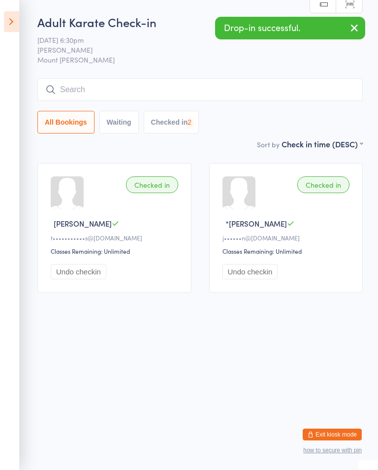
click at [19, 22] on icon at bounding box center [11, 21] width 15 height 21
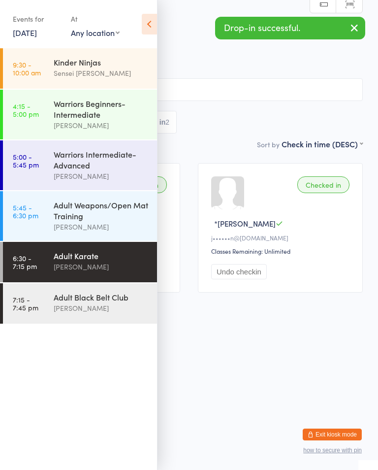
click at [118, 221] on div "Adult Weapons/Open Mat Training" at bounding box center [101, 210] width 95 height 22
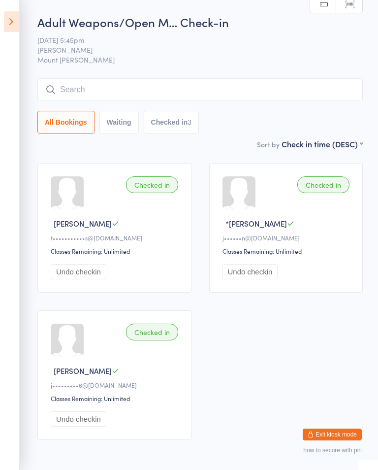
click at [211, 93] on input "search" at bounding box center [199, 89] width 325 height 23
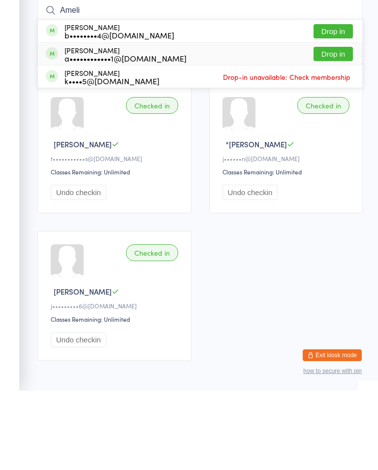
type input "Ameli"
click at [339, 126] on button "Drop in" at bounding box center [333, 133] width 39 height 14
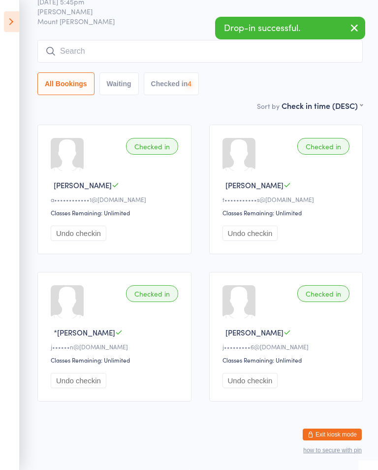
click at [18, 21] on icon at bounding box center [11, 21] width 15 height 21
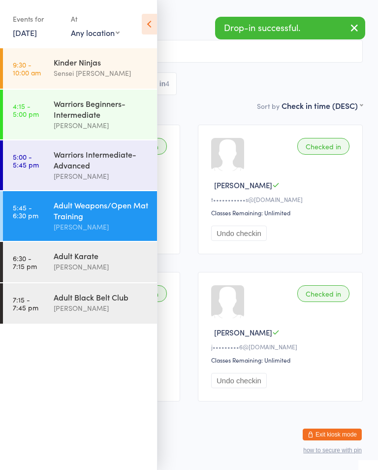
click at [83, 271] on div "[PERSON_NAME]" at bounding box center [101, 266] width 95 height 11
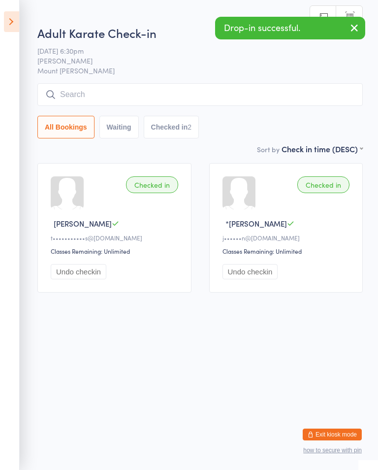
click at [234, 98] on input "search" at bounding box center [199, 94] width 325 height 23
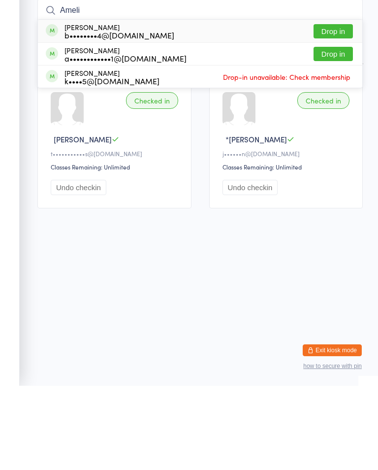
type input "Ameli"
click at [347, 131] on button "Drop in" at bounding box center [333, 138] width 39 height 14
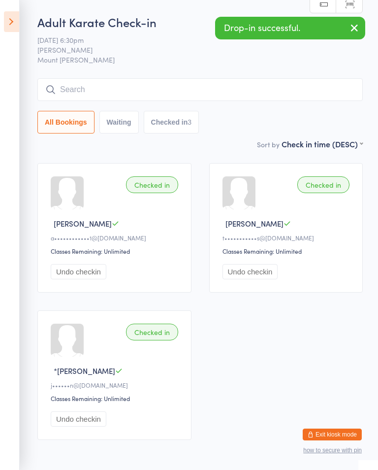
click at [19, 27] on icon at bounding box center [11, 21] width 15 height 21
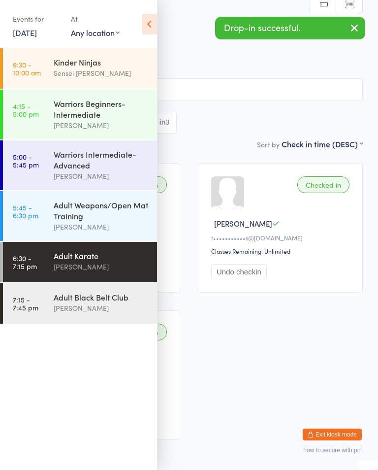
click at [105, 221] on div "Adult Weapons/Open Mat Training" at bounding box center [101, 210] width 95 height 22
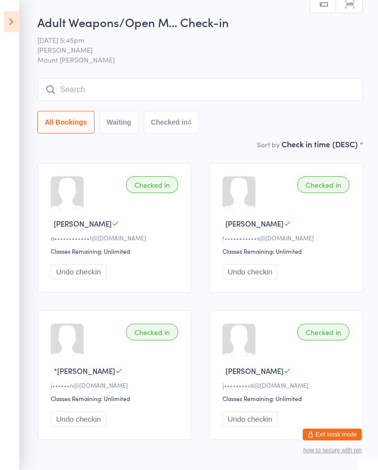
click at [60, 83] on input "search" at bounding box center [199, 89] width 325 height 23
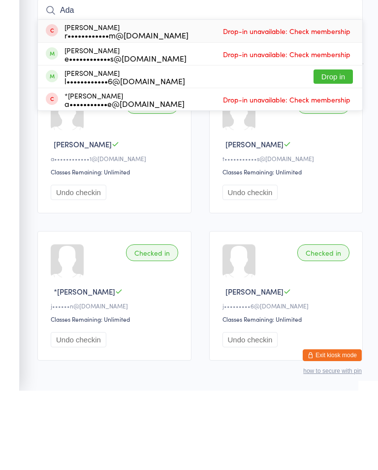
type input "Ada"
click at [330, 145] on div "[PERSON_NAME] l••••••••••••6@[DOMAIN_NAME] Drop in" at bounding box center [200, 156] width 324 height 22
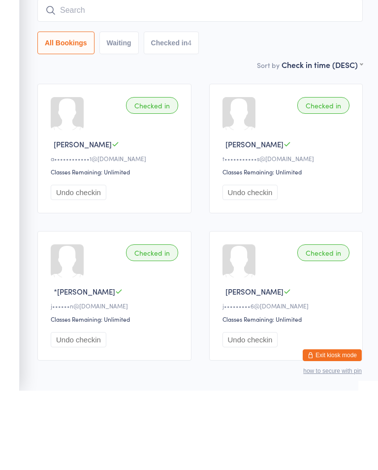
scroll to position [51, 0]
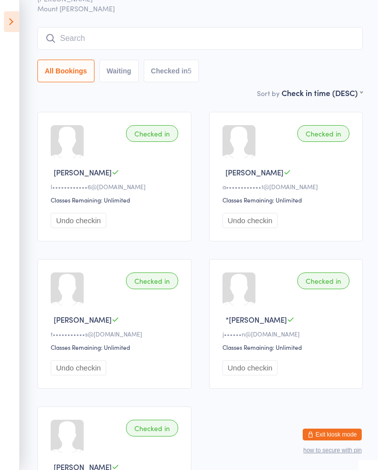
click at [108, 35] on input "search" at bounding box center [199, 38] width 325 height 23
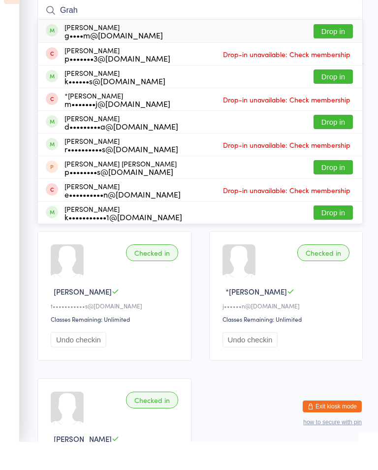
type input "Grah"
click at [335, 52] on button "Drop in" at bounding box center [333, 59] width 39 height 14
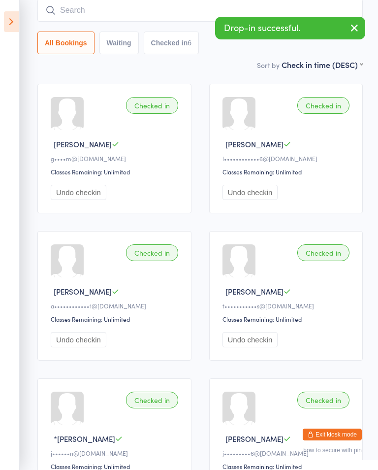
click at [77, 1] on input "search" at bounding box center [199, 10] width 325 height 23
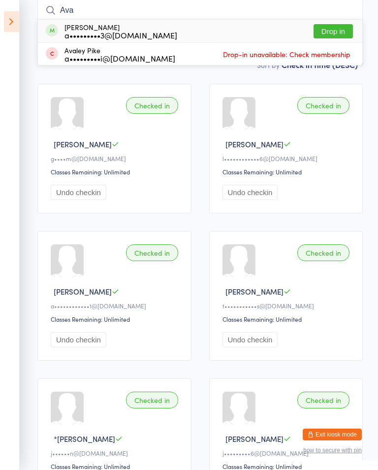
type input "Ava"
click at [343, 26] on button "Drop in" at bounding box center [333, 31] width 39 height 14
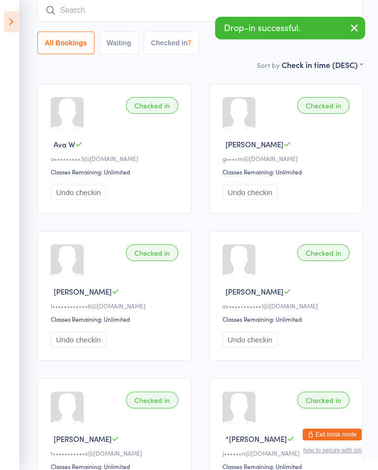
scroll to position [0, 0]
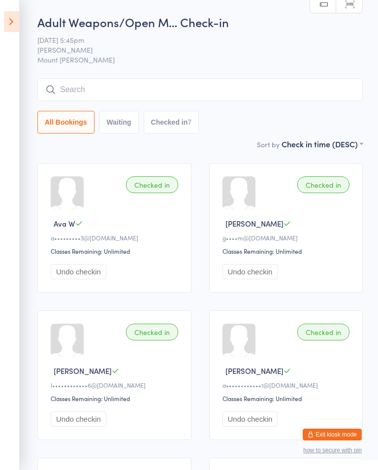
click at [308, 96] on input "search" at bounding box center [199, 89] width 325 height 23
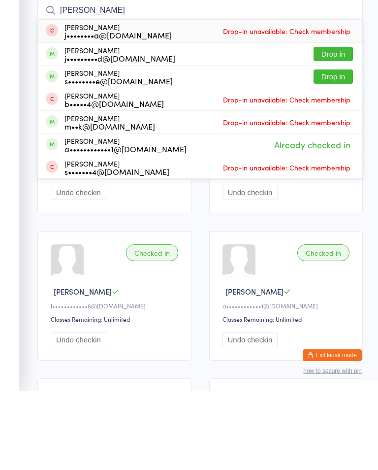
type input "[PERSON_NAME]"
click at [341, 126] on button "Drop in" at bounding box center [333, 133] width 39 height 14
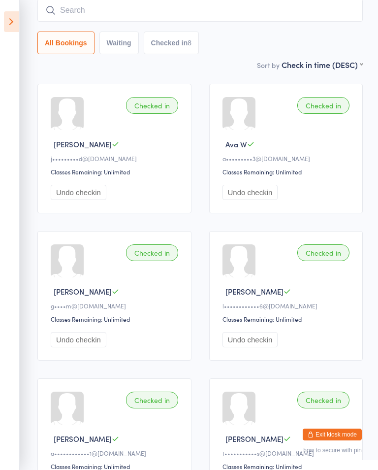
click at [19, 14] on icon at bounding box center [11, 21] width 15 height 21
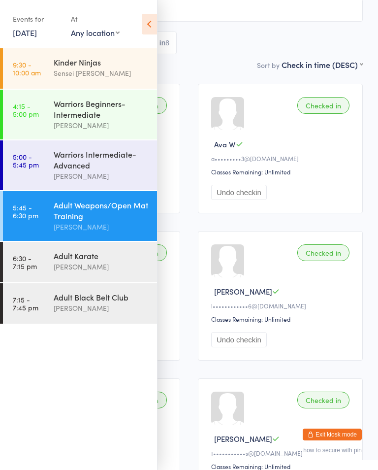
click at [97, 270] on div "[PERSON_NAME]" at bounding box center [101, 266] width 95 height 11
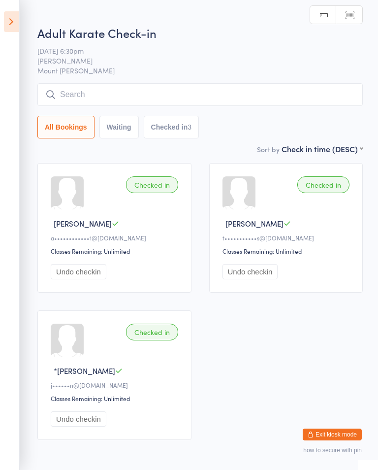
click at [138, 99] on input "search" at bounding box center [199, 94] width 325 height 23
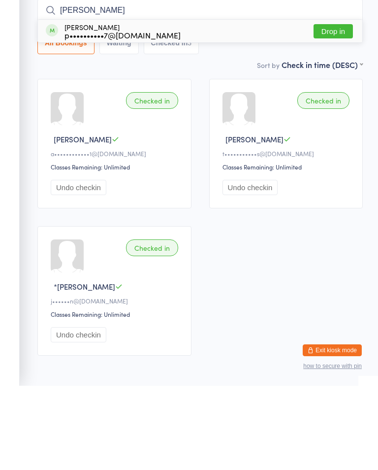
type input "[PERSON_NAME]"
click at [335, 108] on button "Drop in" at bounding box center [333, 115] width 39 height 14
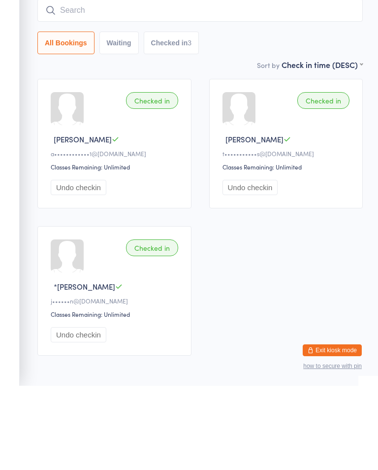
scroll to position [51, 0]
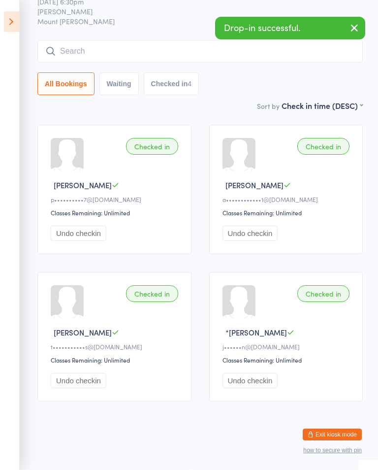
click at [15, 22] on icon at bounding box center [11, 21] width 15 height 21
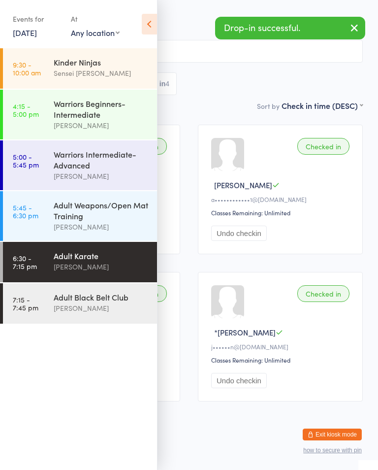
click at [61, 314] on div "[PERSON_NAME]" at bounding box center [101, 307] width 95 height 11
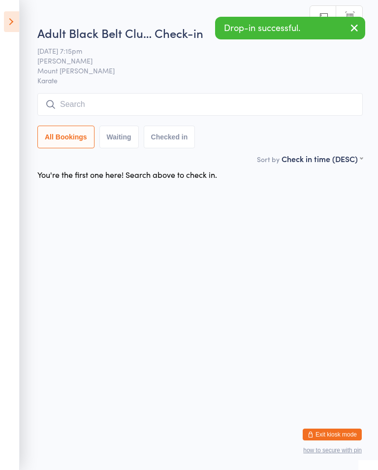
click at [144, 103] on input "search" at bounding box center [199, 104] width 325 height 23
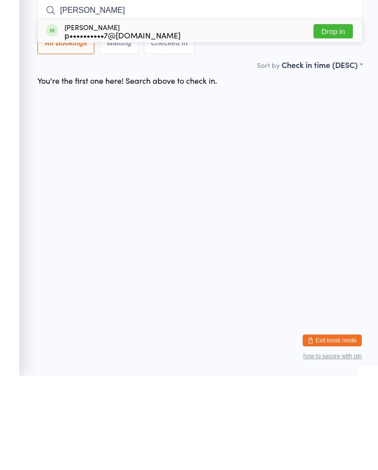
type input "[PERSON_NAME]"
click at [339, 118] on button "Drop in" at bounding box center [333, 125] width 39 height 14
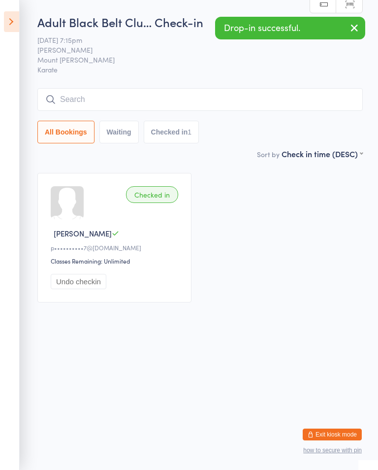
click at [18, 20] on icon at bounding box center [11, 21] width 15 height 21
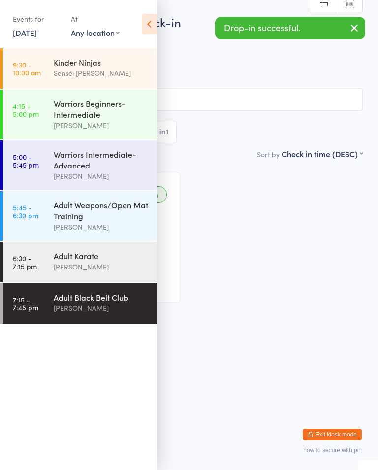
click at [83, 261] on div "Adult Karate" at bounding box center [101, 255] width 95 height 11
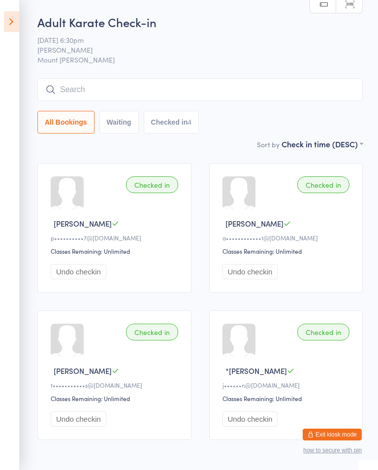
click at [58, 91] on input "search" at bounding box center [199, 89] width 325 height 23
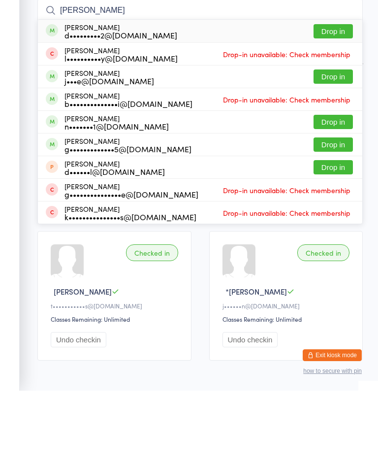
type input "[PERSON_NAME]"
click at [325, 103] on button "Drop in" at bounding box center [333, 110] width 39 height 14
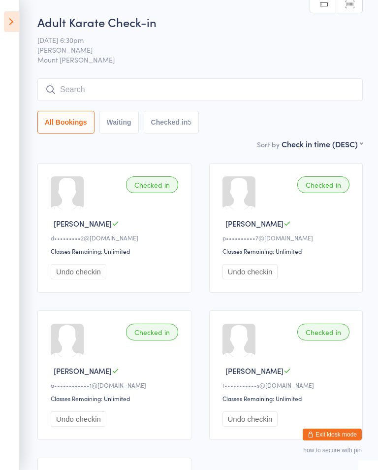
click at [84, 85] on input "search" at bounding box center [199, 89] width 325 height 23
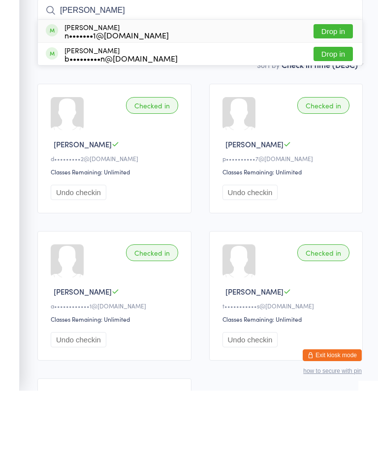
type input "[PERSON_NAME]"
click at [324, 103] on button "Drop in" at bounding box center [333, 110] width 39 height 14
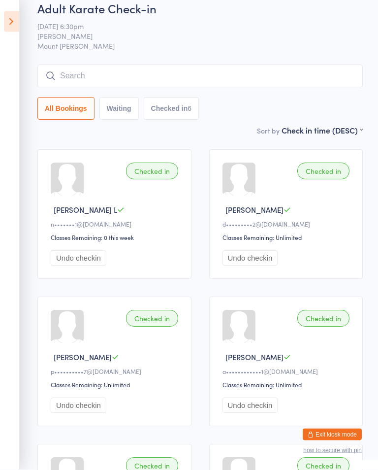
scroll to position [33, 0]
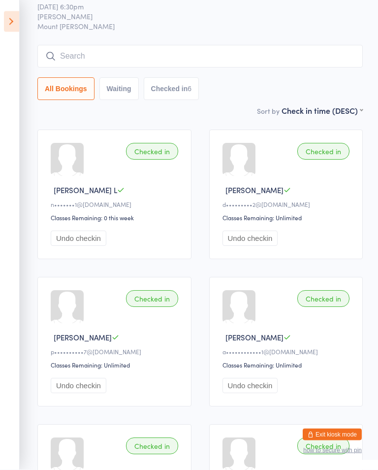
click at [84, 52] on input "search" at bounding box center [199, 56] width 325 height 23
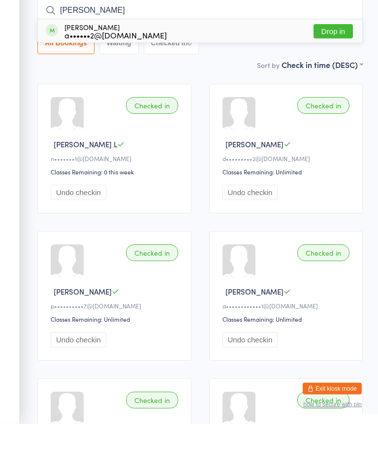
type input "[PERSON_NAME]"
click at [336, 70] on button "Drop in" at bounding box center [333, 77] width 39 height 14
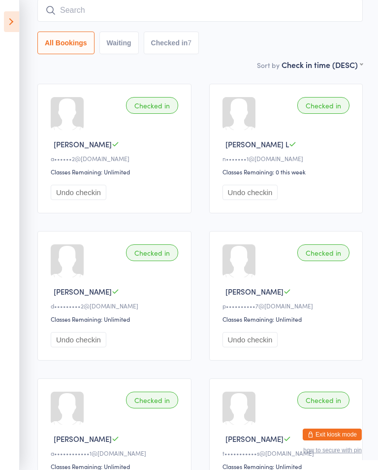
click at [244, 12] on input "search" at bounding box center [199, 10] width 325 height 23
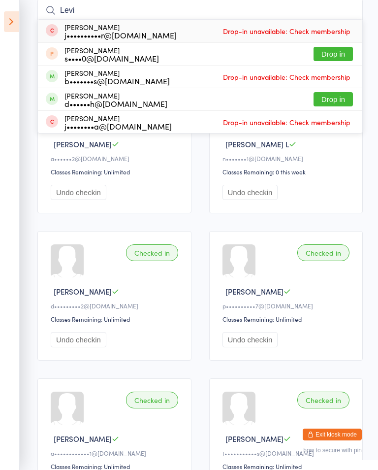
type input "Levi"
click at [336, 99] on button "Drop in" at bounding box center [333, 99] width 39 height 14
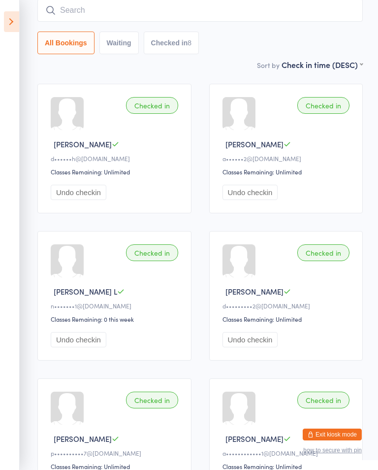
click at [121, 10] on input "search" at bounding box center [199, 10] width 325 height 23
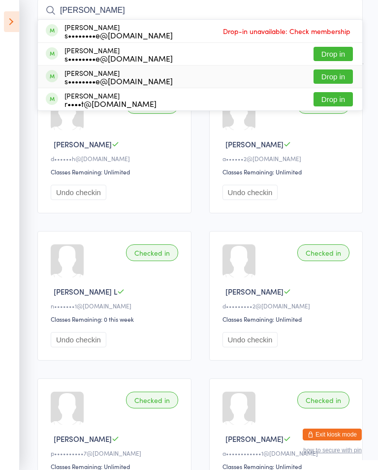
type input "[PERSON_NAME]"
click at [332, 71] on button "Drop in" at bounding box center [333, 76] width 39 height 14
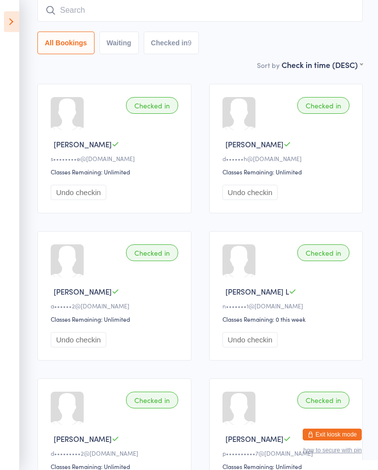
click at [323, 11] on input "search" at bounding box center [199, 10] width 325 height 23
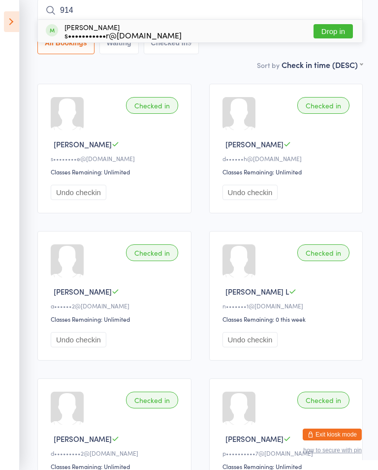
type input "914"
click at [336, 32] on button "Drop in" at bounding box center [333, 31] width 39 height 14
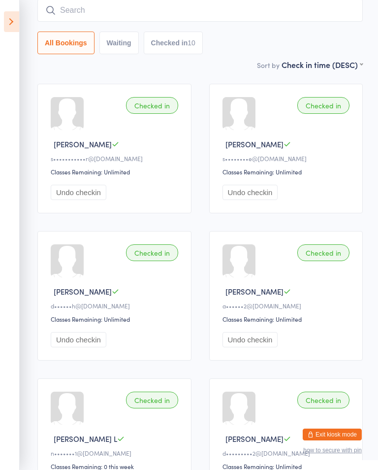
click at [183, 11] on input "search" at bounding box center [199, 10] width 325 height 23
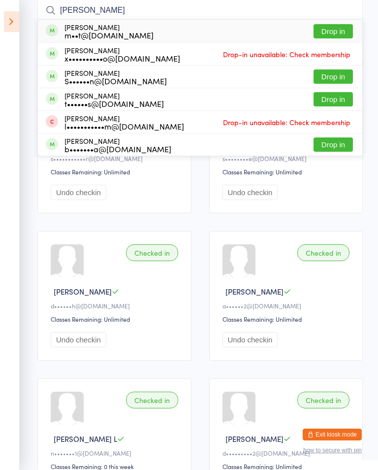
type input "[PERSON_NAME]"
click at [335, 31] on button "Drop in" at bounding box center [333, 31] width 39 height 14
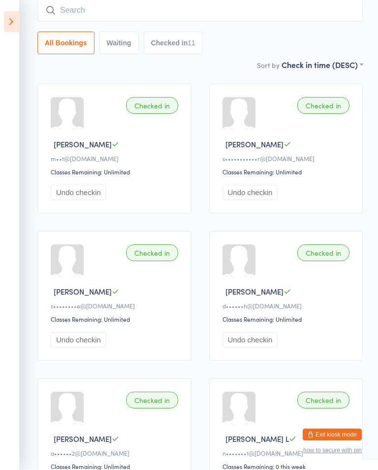
scroll to position [80, 0]
click at [297, 11] on input "search" at bounding box center [199, 10] width 325 height 23
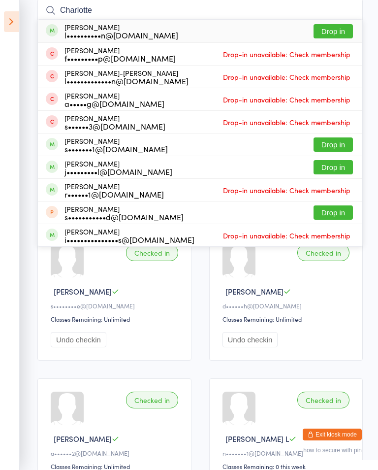
type input "Charlotte"
click at [342, 24] on button "Drop in" at bounding box center [333, 31] width 39 height 14
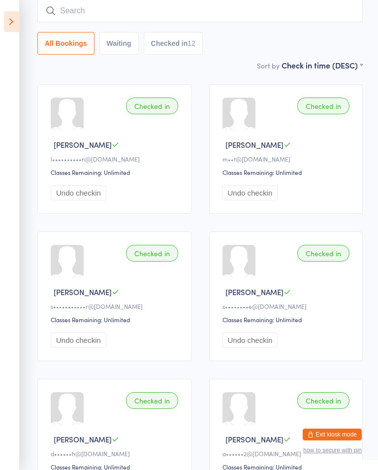
scroll to position [78, 0]
click at [65, 8] on input "search" at bounding box center [199, 11] width 325 height 23
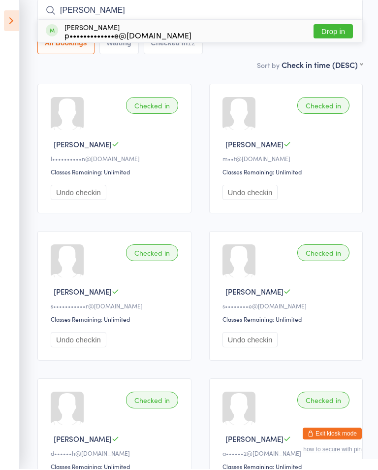
type input "[PERSON_NAME]"
click at [96, 25] on div "[PERSON_NAME] p•••••••••••••e@[DOMAIN_NAME]" at bounding box center [127, 32] width 127 height 16
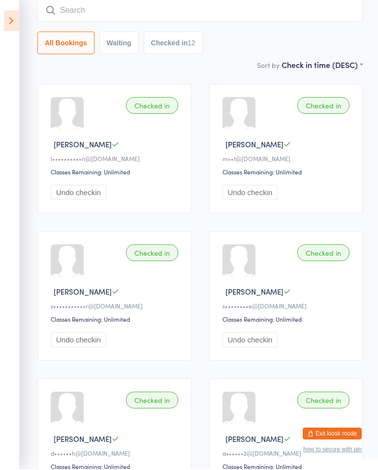
scroll to position [79, 0]
click at [303, 19] on input "search" at bounding box center [199, 10] width 325 height 23
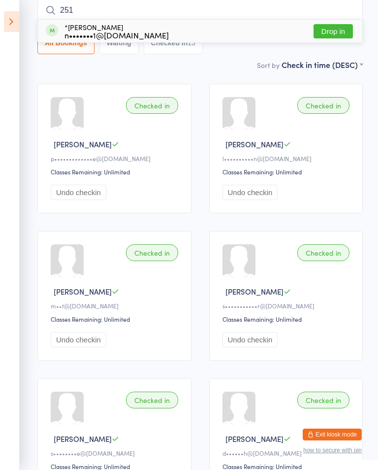
type input "251"
click at [343, 30] on button "Drop in" at bounding box center [333, 31] width 39 height 14
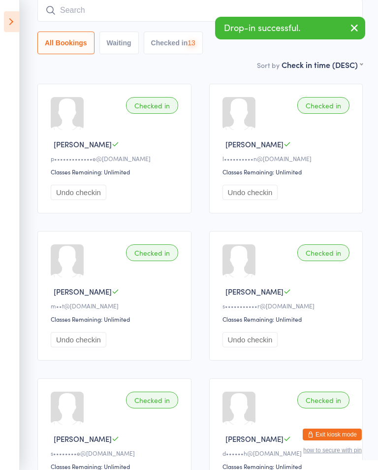
click at [209, 18] on input "search" at bounding box center [199, 10] width 325 height 23
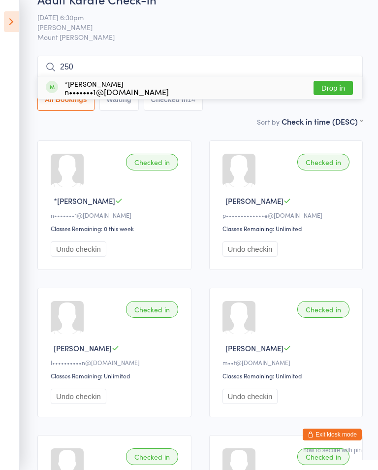
type input "250"
click at [332, 82] on button "Drop in" at bounding box center [333, 88] width 39 height 14
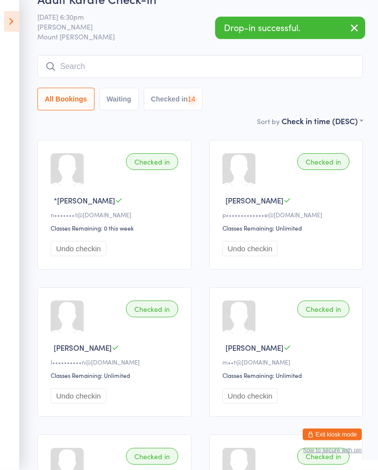
scroll to position [23, 0]
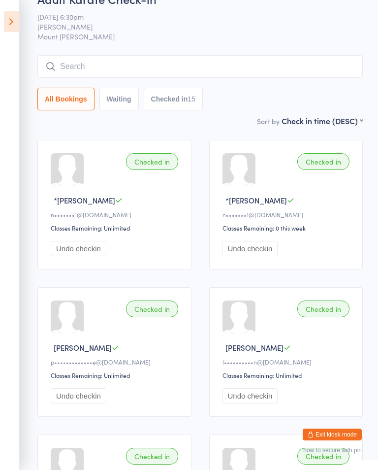
click at [241, 57] on input "search" at bounding box center [199, 66] width 325 height 23
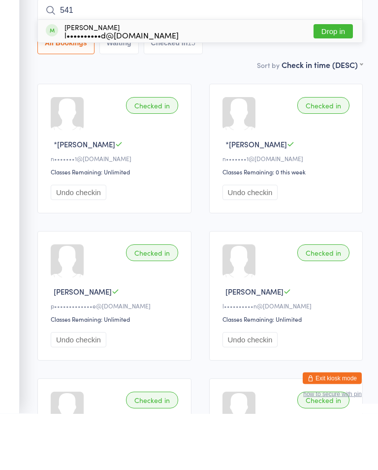
type input "541"
click at [342, 81] on button "Drop in" at bounding box center [333, 88] width 39 height 14
